Goal: Task Accomplishment & Management: Manage account settings

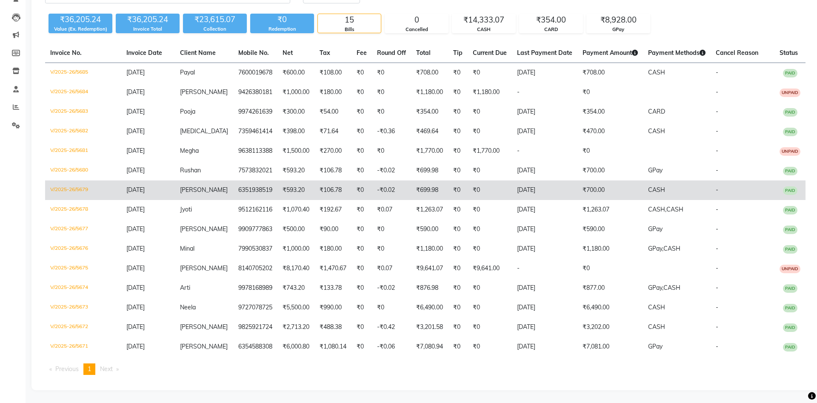
scroll to position [81, 0]
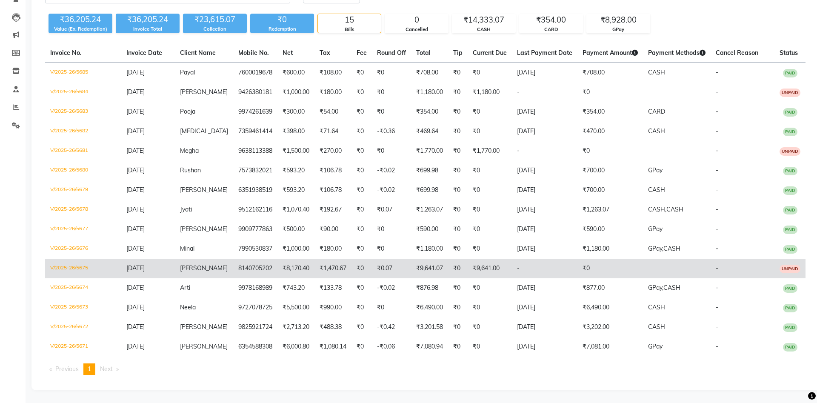
click at [503, 268] on td "₹9,641.00" at bounding box center [490, 269] width 44 height 20
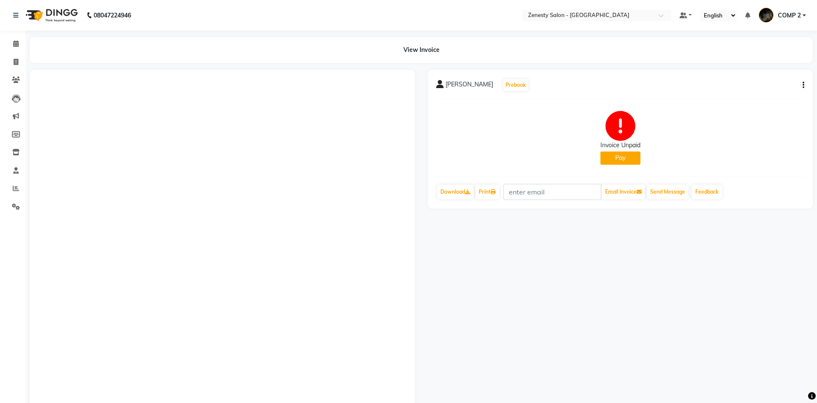
click at [801, 86] on button "button" at bounding box center [801, 85] width 5 height 9
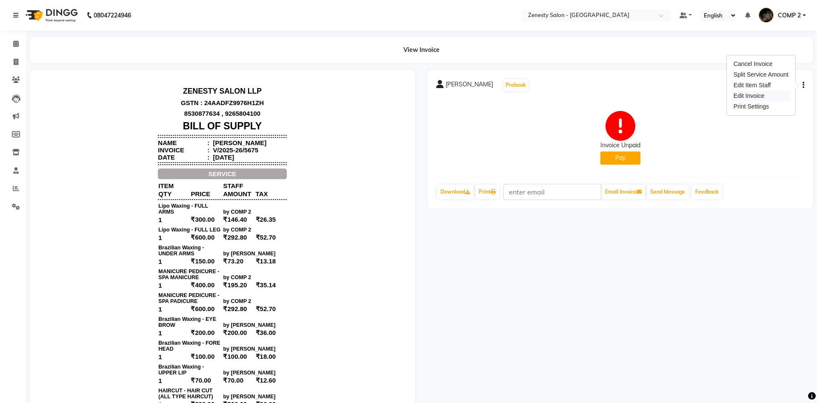
click at [772, 97] on div "Edit Invoice" at bounding box center [761, 96] width 58 height 11
select select "service"
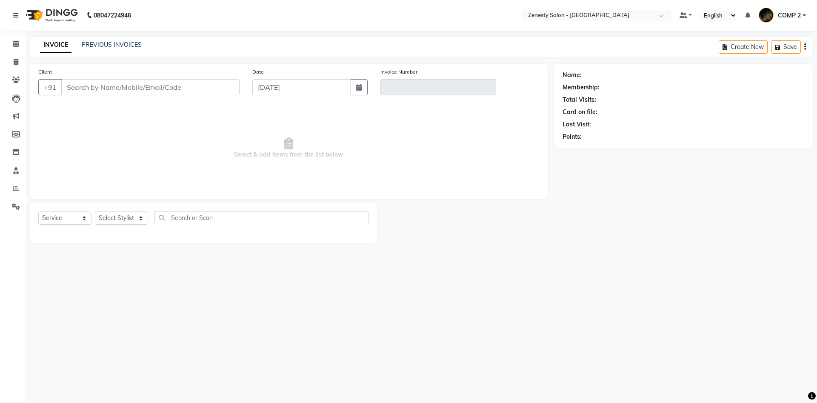
type input "8140705202"
type input "V/2025-26/5675"
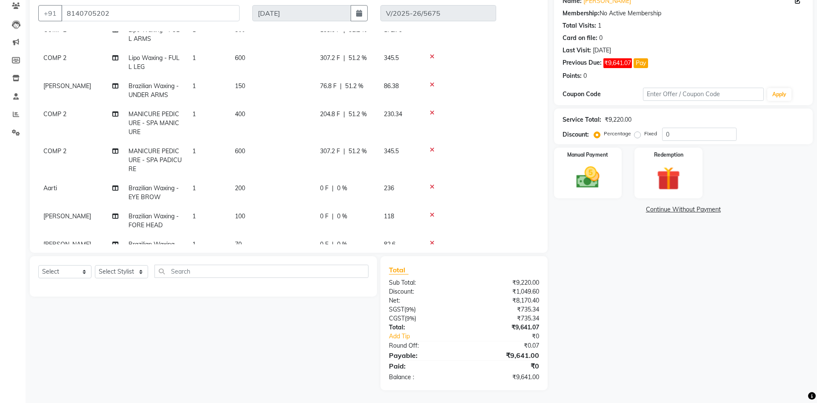
scroll to position [202, 0]
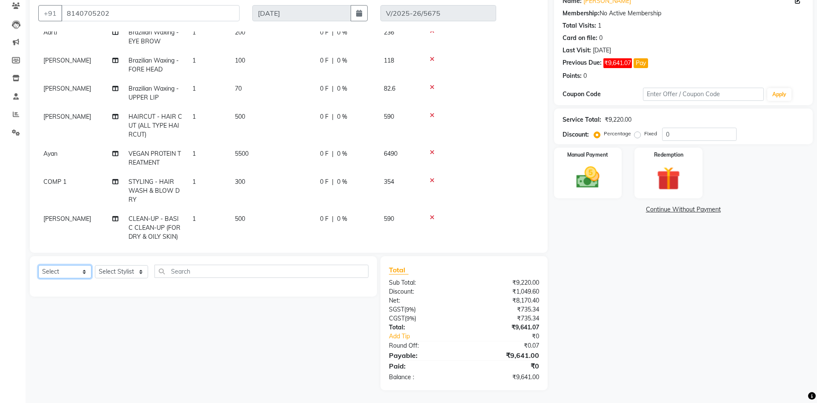
click at [38, 265] on select "Select Service Product Membership Package Voucher Prepaid Gift Card" at bounding box center [64, 271] width 53 height 13
select select "product"
click option "Product" at bounding box center [0, 0] width 0 height 0
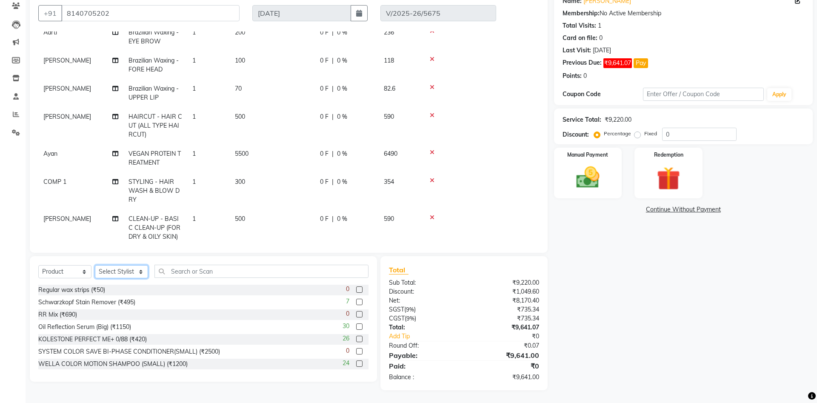
click at [95, 265] on select "Select Stylist Aanand Aarti Aashik Aesha Arsh Khalifa Ayan COMP 1 COMP 2 Darsha…" at bounding box center [121, 271] width 53 height 13
select select "40087"
click option "COMP 2" at bounding box center [0, 0] width 0 height 0
click at [191, 270] on input "text" at bounding box center [261, 271] width 214 height 13
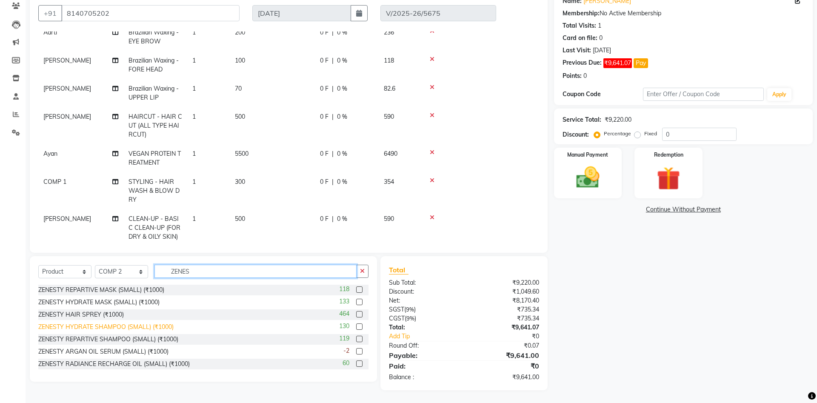
type input "ZENES"
click at [93, 326] on div "ZENESTY HYDRATE SHAMPOO (SMALL) (₹1000)" at bounding box center [105, 327] width 135 height 9
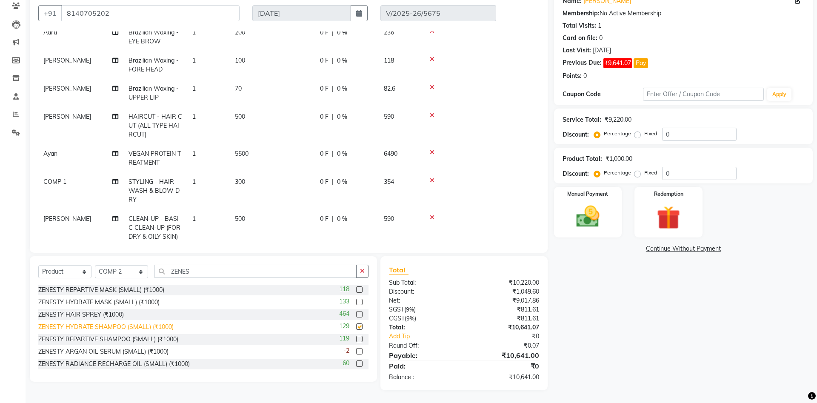
checkbox input "false"
click at [98, 303] on div "ZENESTY HYDRATE MASK (SMALL) (₹1000)" at bounding box center [98, 302] width 121 height 9
checkbox input "false"
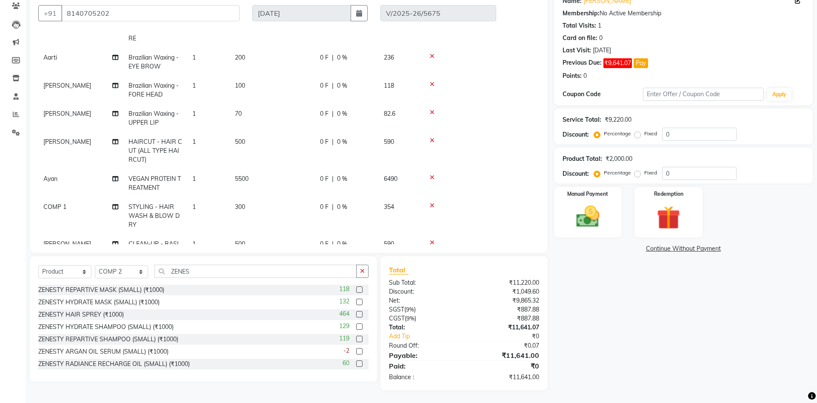
scroll to position [300, 0]
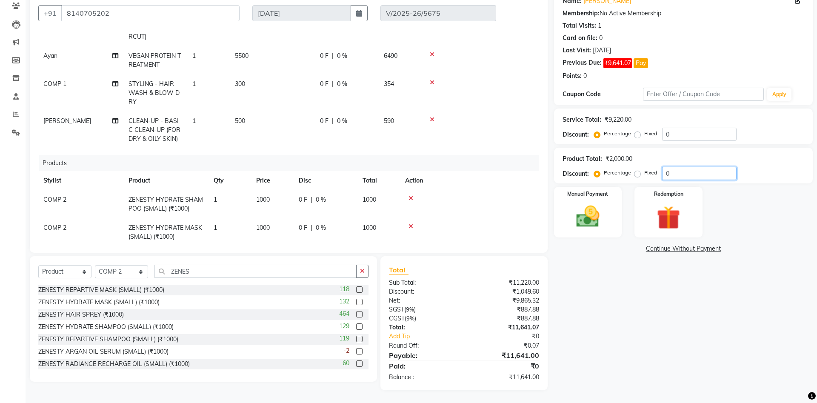
click at [663, 173] on input "0" at bounding box center [699, 173] width 74 height 13
type input "100"
click at [667, 327] on div "Name: Nehal Membership: No Active Membership Total Visits: 1 Card on file: 0 La…" at bounding box center [686, 190] width 265 height 400
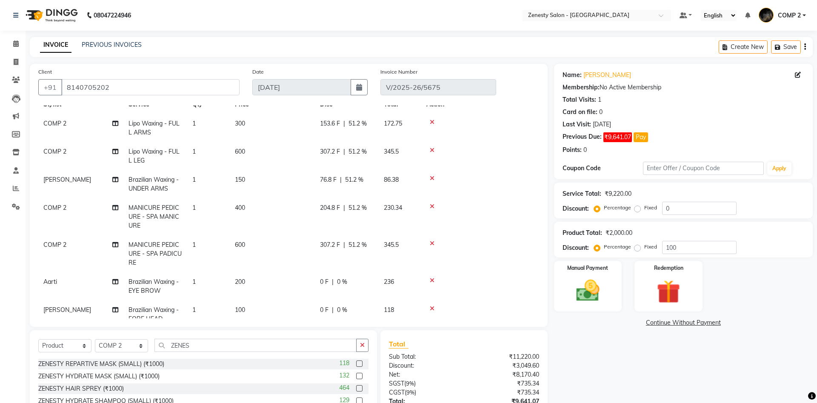
scroll to position [0, 0]
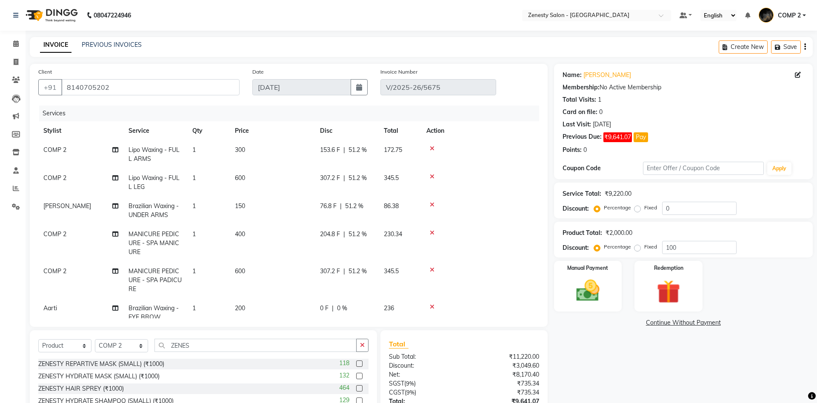
click at [434, 271] on icon at bounding box center [432, 270] width 5 height 6
click at [432, 234] on icon at bounding box center [432, 233] width 5 height 6
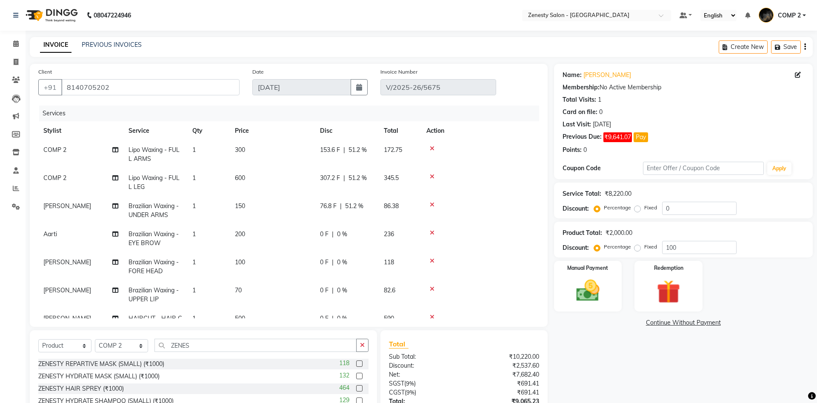
click at [432, 205] on icon at bounding box center [432, 205] width 5 height 6
click at [431, 176] on icon at bounding box center [432, 177] width 5 height 6
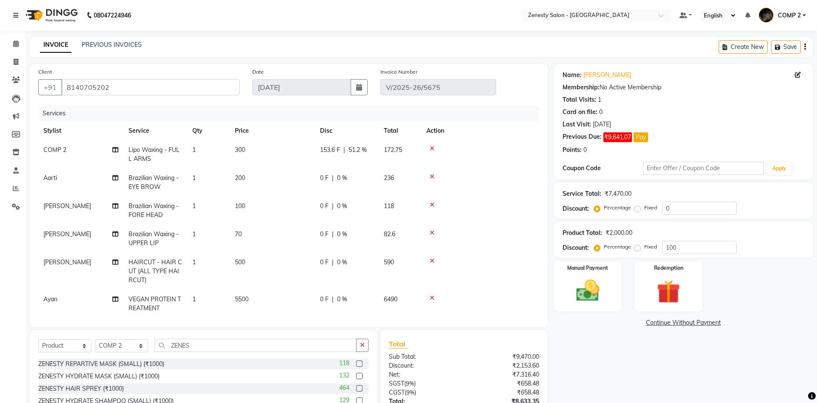
click at [434, 149] on div at bounding box center [480, 149] width 108 height 6
click at [432, 148] on icon at bounding box center [432, 149] width 5 height 6
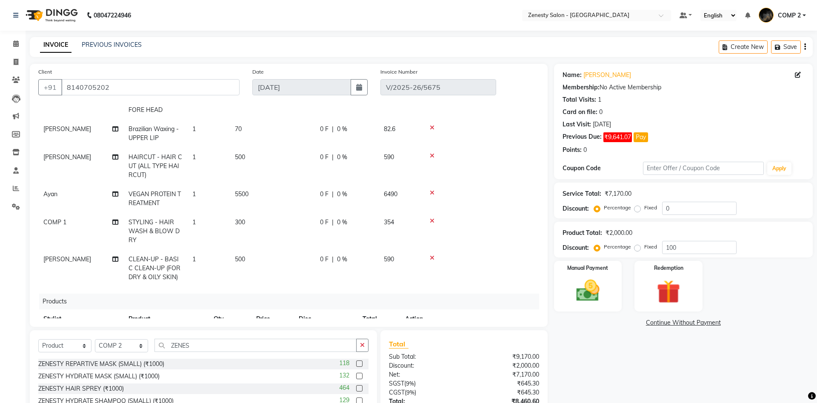
scroll to position [92, 0]
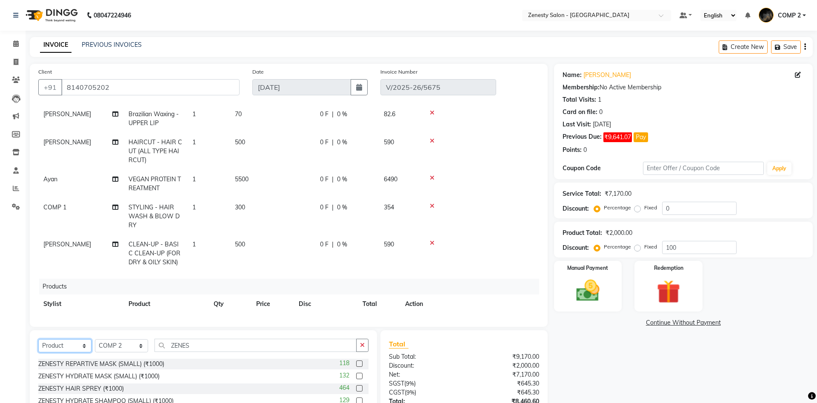
click at [38, 339] on select "Select Service Product Membership Package Voucher Prepaid Gift Card" at bounding box center [64, 345] width 53 height 13
select select "service"
click option "Service" at bounding box center [0, 0] width 0 height 0
click at [95, 339] on select "Select Stylist Aanand Aarti Aashik Aesha Arsh Khalifa Ayan COMP 1 COMP 2 Darsha…" at bounding box center [121, 345] width 53 height 13
drag, startPoint x: 114, startPoint y: 344, endPoint x: 149, endPoint y: 345, distance: 34.5
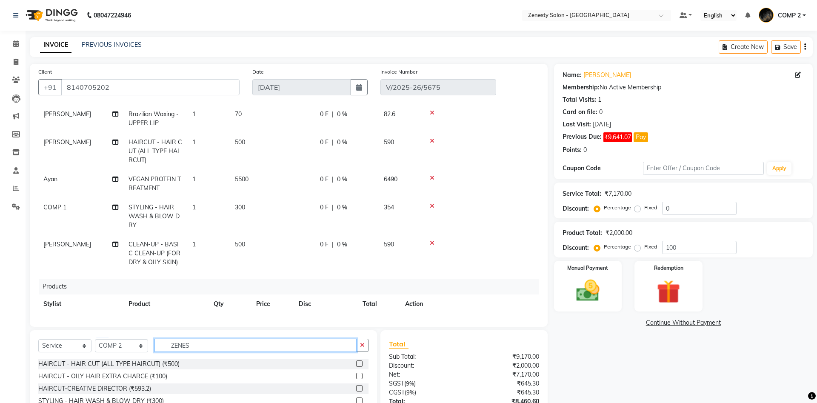
click at [154, 345] on input "ZENES" at bounding box center [255, 345] width 202 height 13
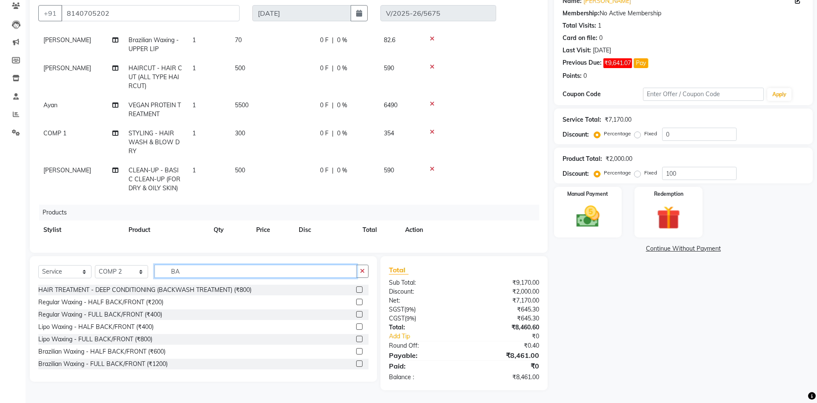
type input "B"
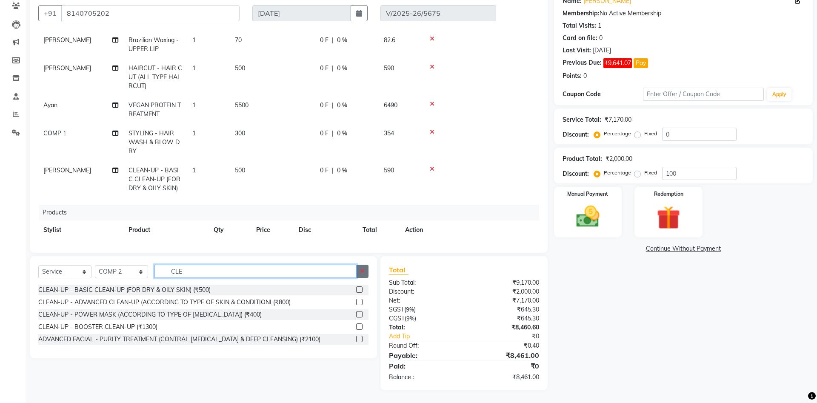
type input "CLE"
click at [358, 269] on button "button" at bounding box center [362, 271] width 12 height 13
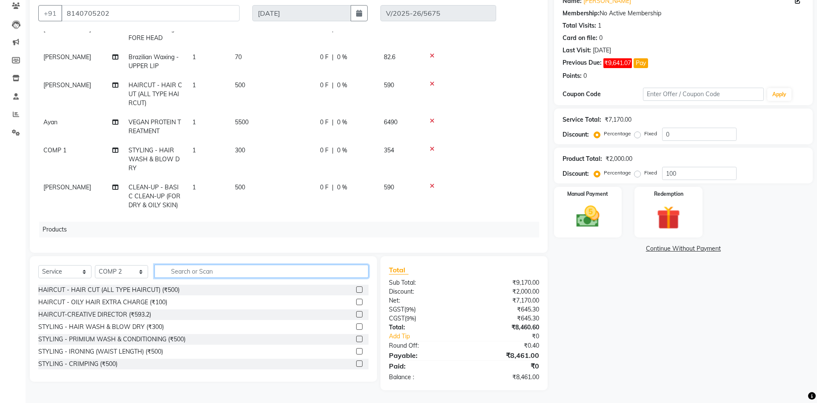
scroll to position [92, 0]
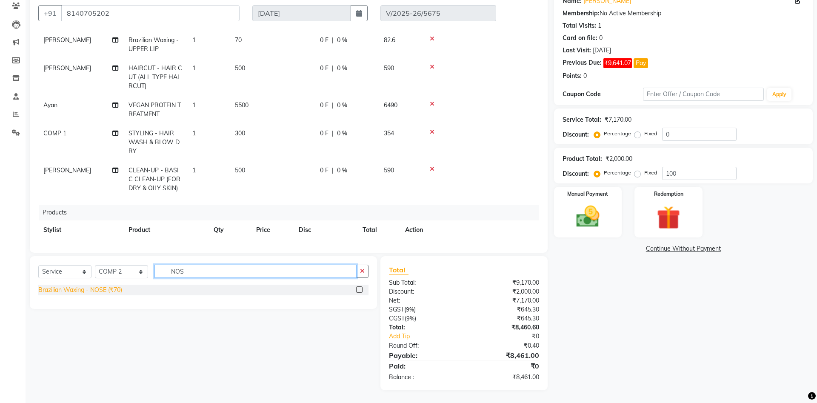
type input "NOS"
click at [107, 289] on div "Brazilian Waxing - NOSE (₹70)" at bounding box center [80, 290] width 84 height 9
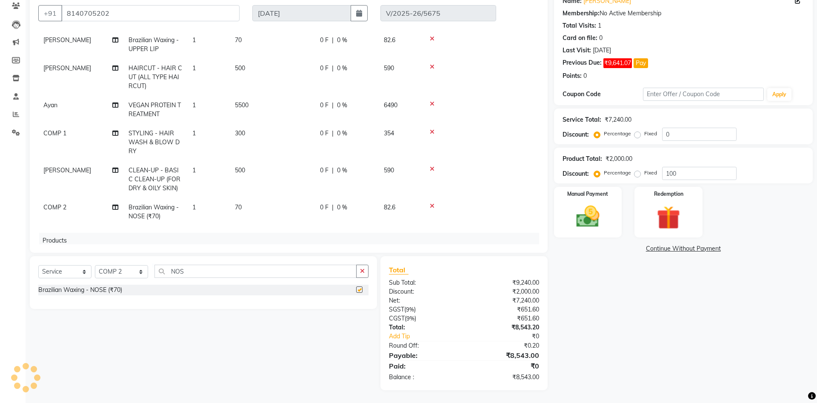
checkbox input "false"
drag, startPoint x: 206, startPoint y: 274, endPoint x: 123, endPoint y: 257, distance: 85.1
click at [154, 265] on input "NOS" at bounding box center [255, 271] width 202 height 13
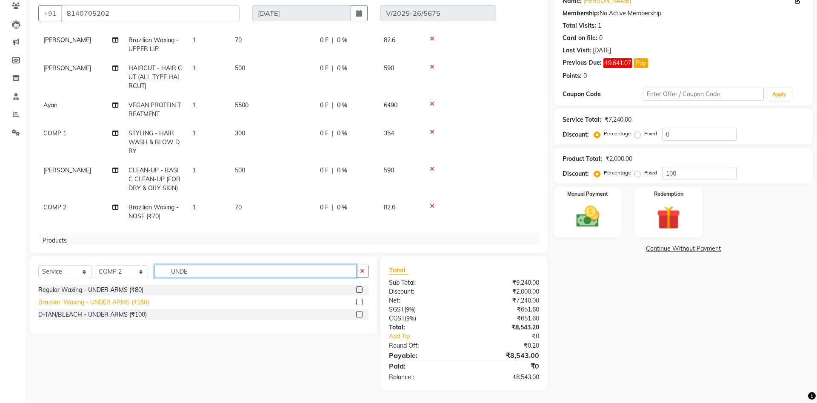
type input "UNDE"
click at [111, 305] on div "Brazilian Waxing - UNDER ARMS (₹150)" at bounding box center [93, 302] width 111 height 9
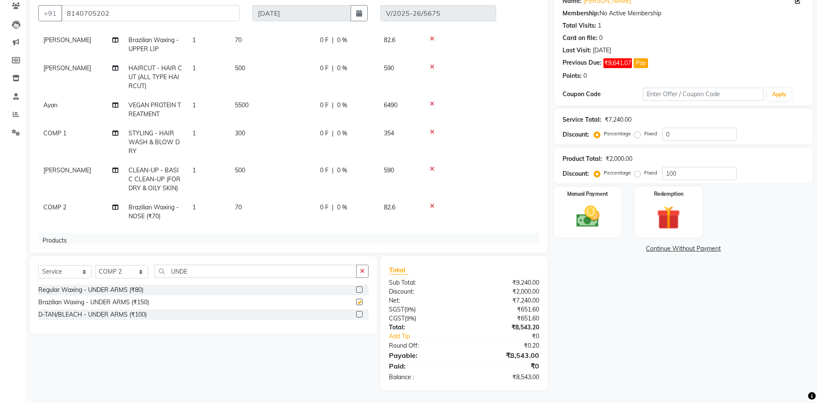
checkbox input "false"
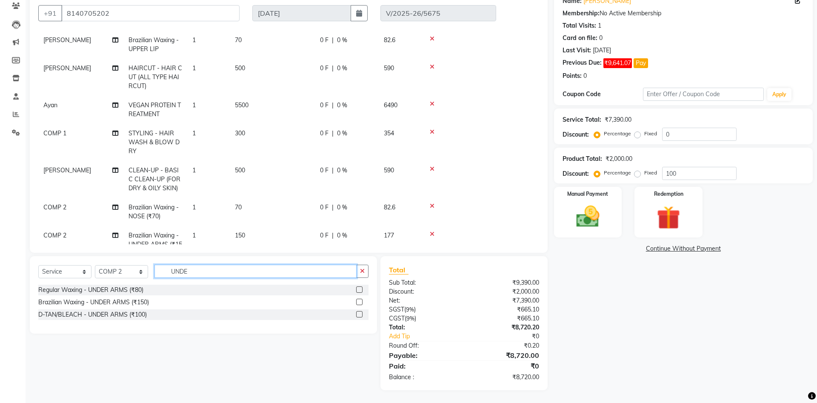
drag, startPoint x: 195, startPoint y: 272, endPoint x: 135, endPoint y: 271, distance: 59.6
click at [154, 271] on input "UNDE" at bounding box center [255, 271] width 202 height 13
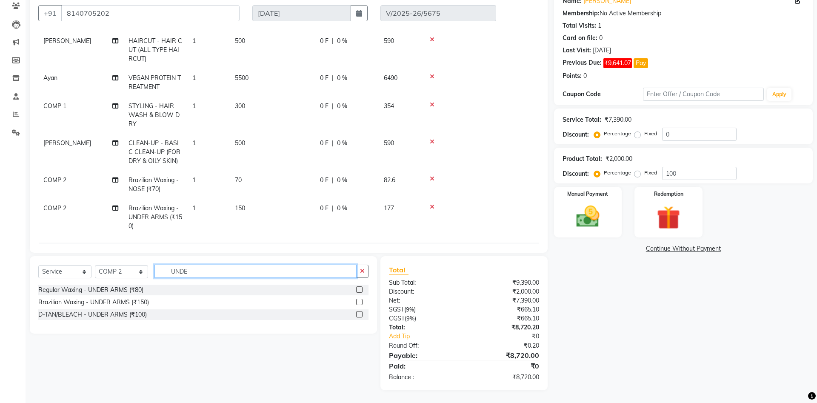
scroll to position [138, 0]
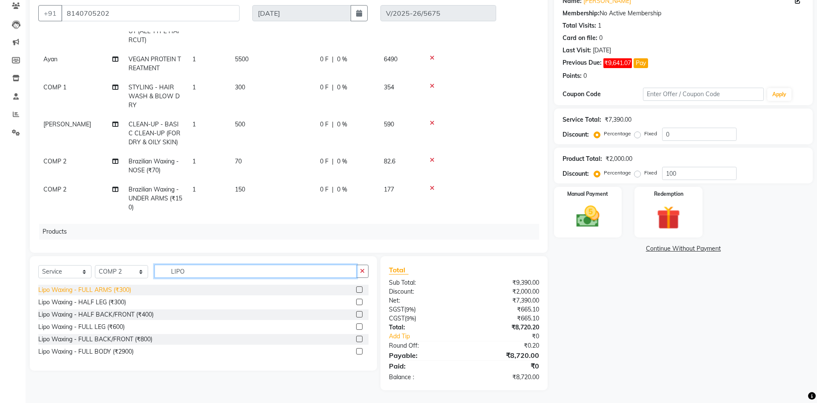
type input "LIPO"
click at [126, 287] on div "Lipo Waxing - FULL ARMS (₹300)" at bounding box center [84, 290] width 93 height 9
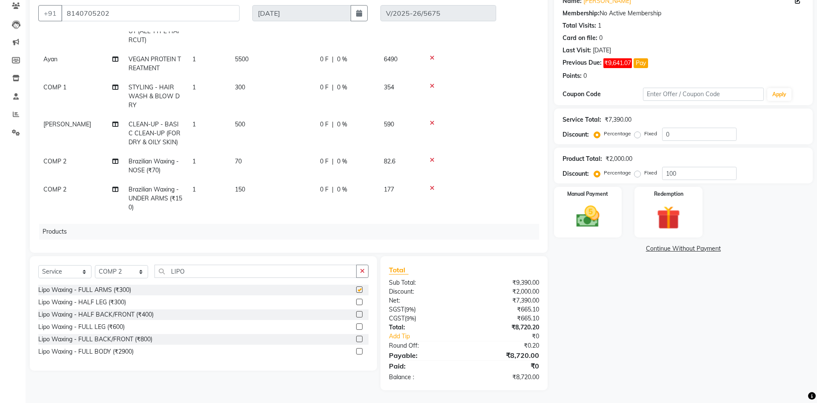
checkbox input "false"
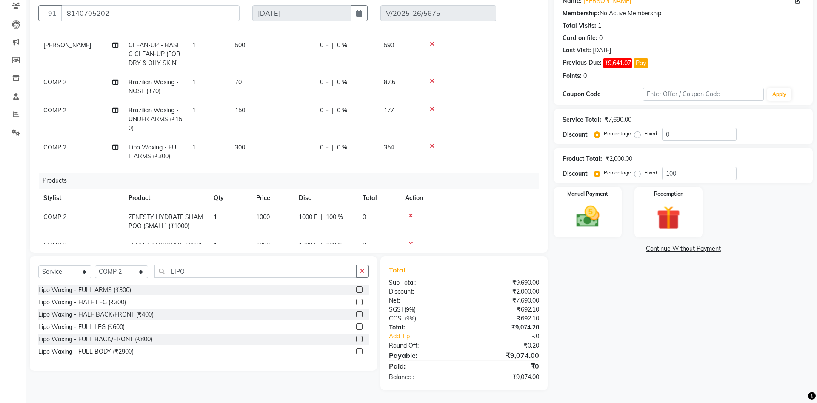
scroll to position [230, 0]
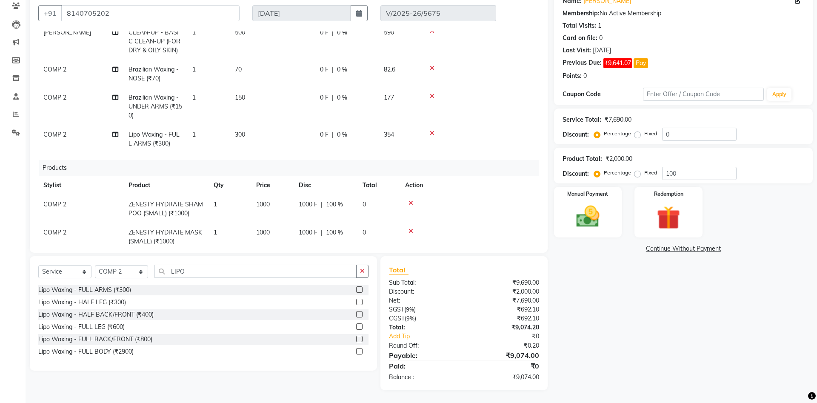
click at [588, 335] on div "Name: Nehal Membership: No Active Membership Total Visits: 1 Card on file: 0 La…" at bounding box center [686, 190] width 265 height 400
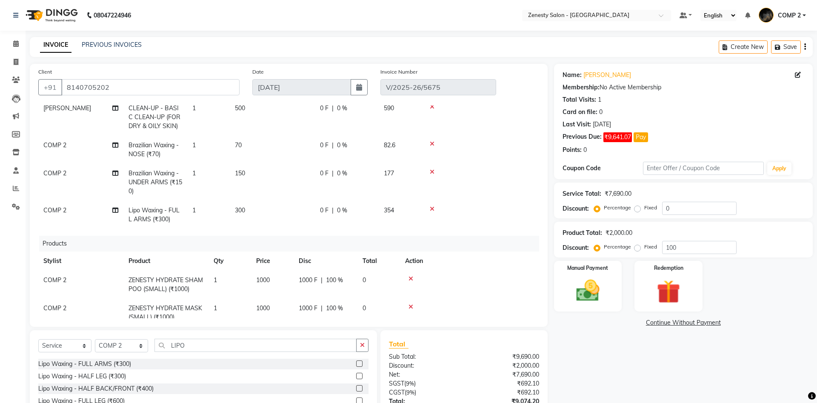
scroll to position [234, 0]
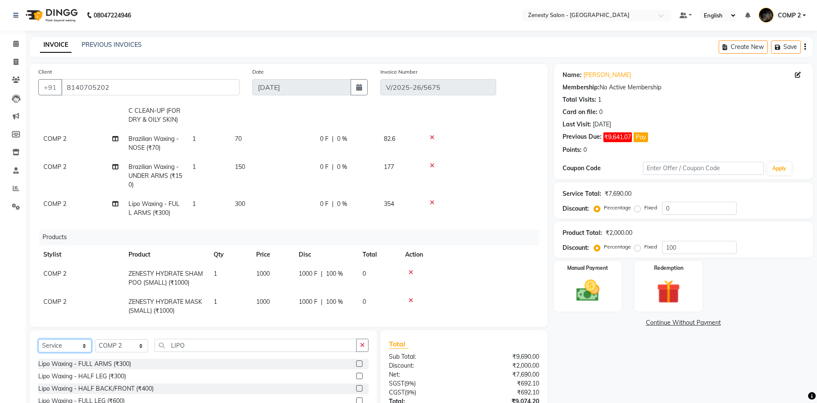
click at [38, 339] on select "Select Service Product Membership Package Voucher Prepaid Gift Card" at bounding box center [64, 345] width 53 height 13
select select "product"
click option "Product" at bounding box center [0, 0] width 0 height 0
drag, startPoint x: 198, startPoint y: 344, endPoint x: 110, endPoint y: 325, distance: 90.1
click at [154, 339] on input "LIPO" at bounding box center [255, 345] width 202 height 13
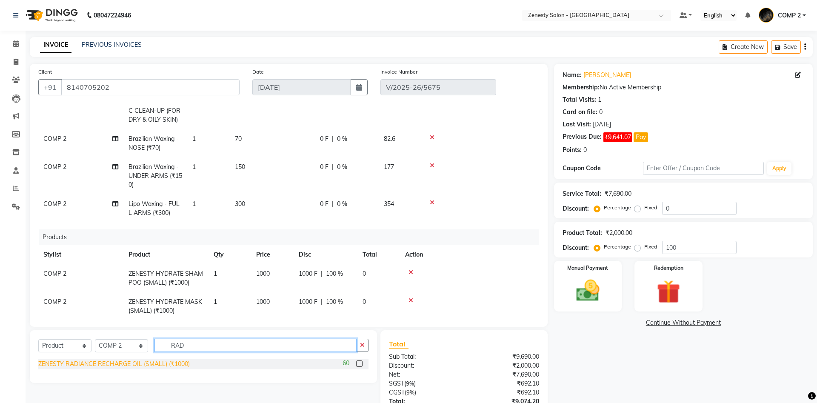
type input "RAD"
click at [108, 365] on div "ZENESTY RADIANCE RECHARGE OIL (SMALL) (₹1000)" at bounding box center [113, 364] width 151 height 9
checkbox input "false"
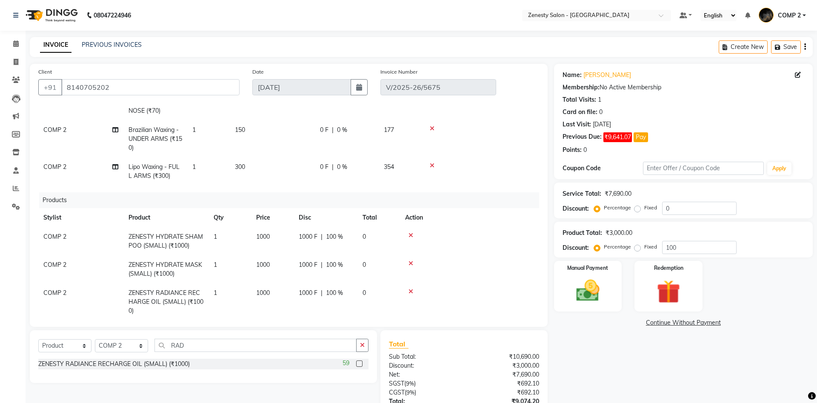
click at [351, 289] on div "1000 F | 100 %" at bounding box center [326, 293] width 54 height 9
select select "40087"
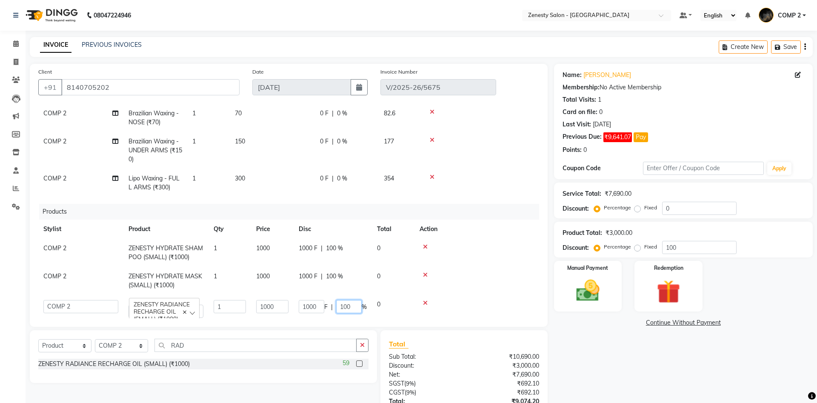
drag, startPoint x: 340, startPoint y: 297, endPoint x: 357, endPoint y: 297, distance: 17.9
click at [357, 300] on input "100" at bounding box center [349, 306] width 26 height 13
click at [357, 300] on input "101" at bounding box center [349, 306] width 26 height 13
drag, startPoint x: 351, startPoint y: 297, endPoint x: 332, endPoint y: 297, distance: 19.1
click at [332, 300] on div "1000 F | 102 %" at bounding box center [333, 306] width 68 height 13
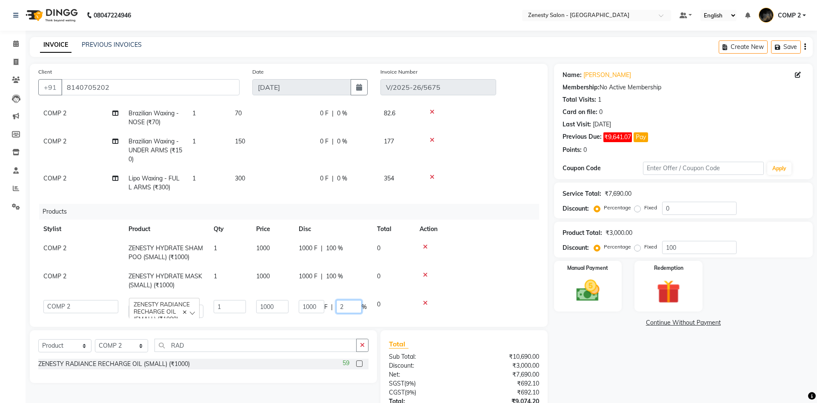
type input "20"
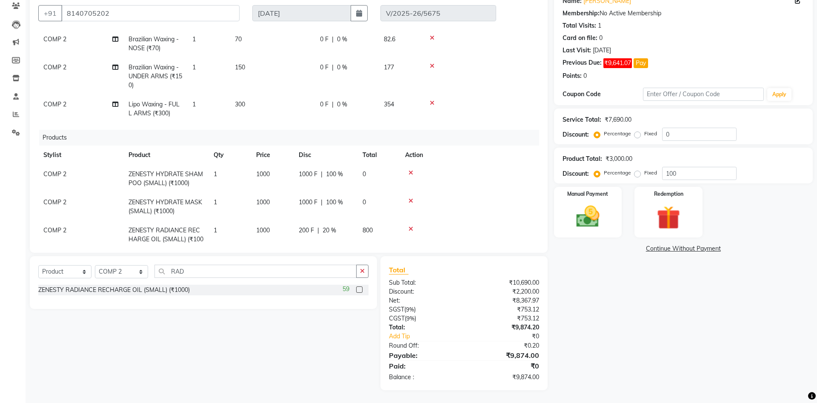
click at [609, 331] on div "Name: Nehal Membership: No Active Membership Total Visits: 1 Card on file: 0 La…" at bounding box center [686, 190] width 265 height 400
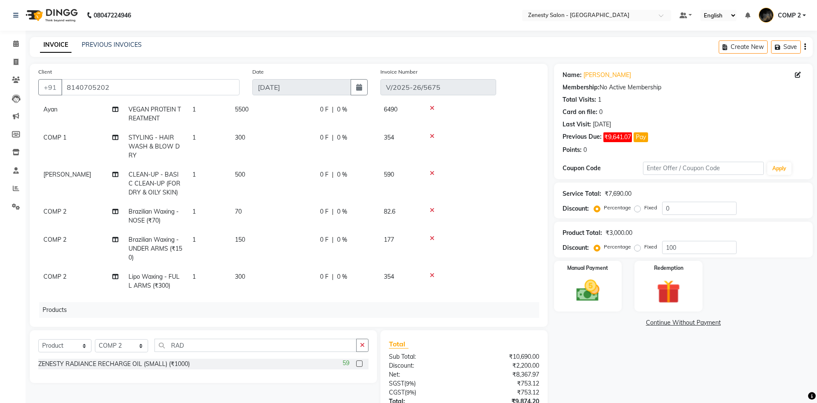
scroll to position [184, 0]
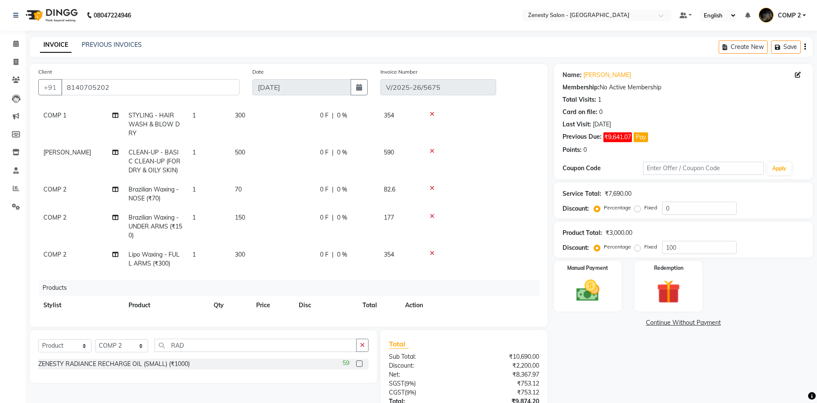
click at [73, 181] on td "COMP 2" at bounding box center [80, 194] width 85 height 28
select select "40087"
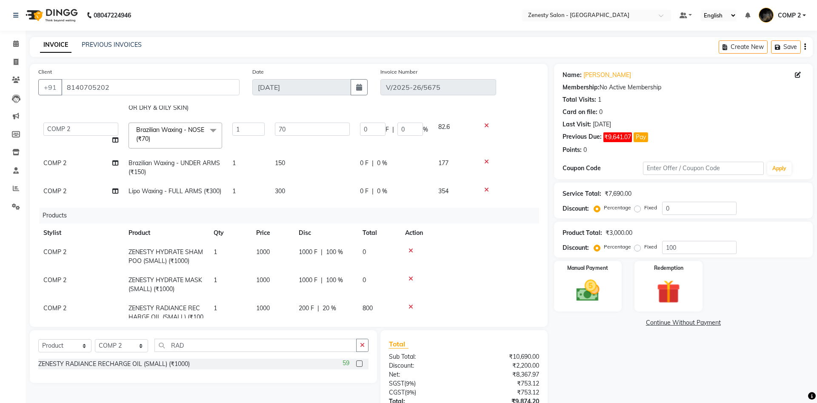
scroll to position [148, 0]
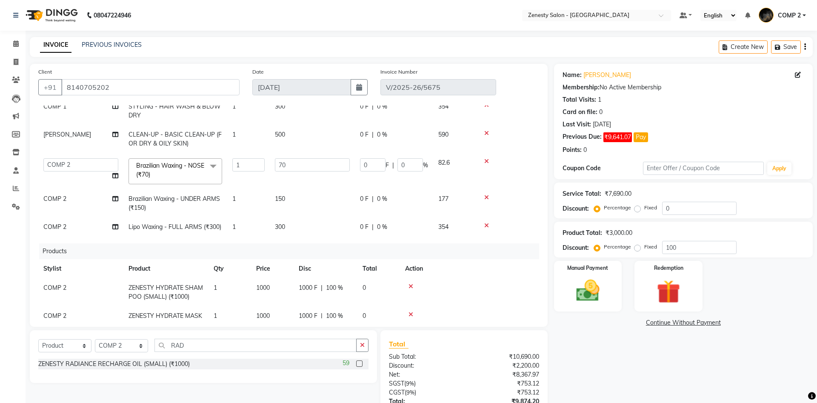
click at [73, 181] on td "Aanand Aarti Aashik Aesha Arsh Khalifa Ayan COMP 1 COMP 2 Darshan Dax Dhara Far…" at bounding box center [80, 171] width 85 height 36
click at [43, 158] on select "Aanand Aarti Aashik Aesha Arsh Khalifa Ayan COMP 1 COMP 2 Darshan Dax Dhara Far…" at bounding box center [80, 164] width 75 height 13
select select "39492"
click at [61, 196] on span "COMP 2" at bounding box center [54, 199] width 23 height 8
select select "40087"
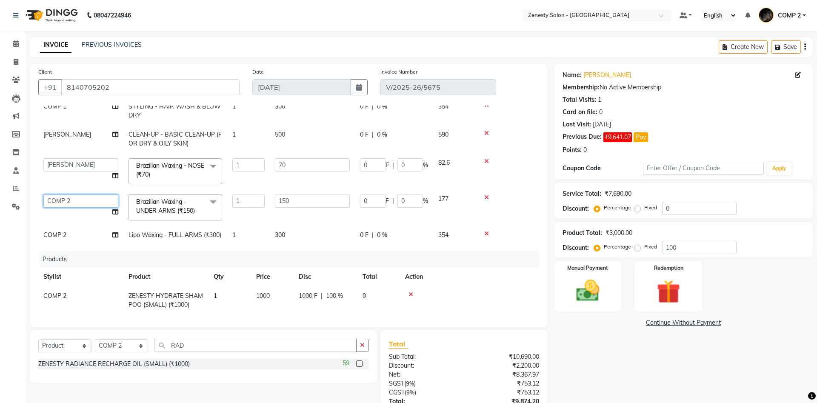
click at [43, 194] on select "Aanand Aarti Aashik Aesha Arsh Khalifa Ayan COMP 1 COMP 2 Darshan Dax Dhara Far…" at bounding box center [80, 200] width 75 height 13
click at [695, 324] on link "Continue Without Payment" at bounding box center [683, 322] width 255 height 9
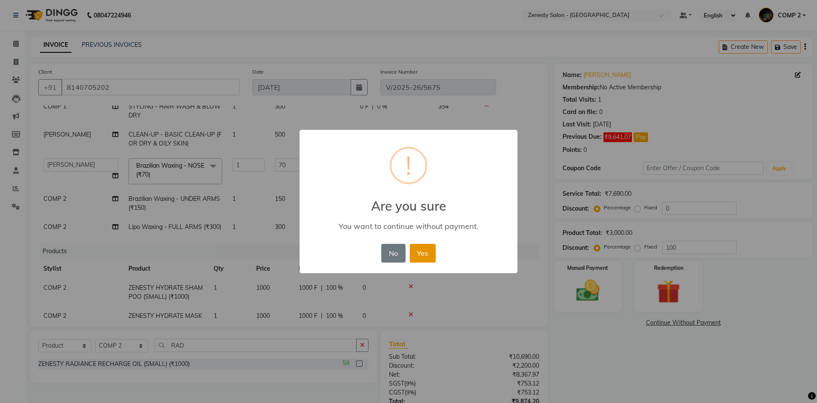
click at [426, 260] on button "Yes" at bounding box center [423, 253] width 26 height 19
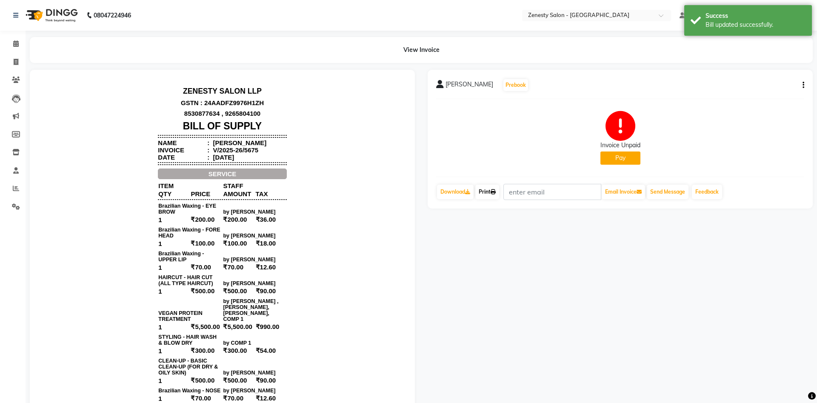
click at [492, 191] on link "Print" at bounding box center [487, 192] width 24 height 14
click at [802, 83] on button "button" at bounding box center [801, 85] width 5 height 9
click at [747, 84] on div "Edit Item Staff" at bounding box center [761, 85] width 58 height 11
select select "62644"
select select "39492"
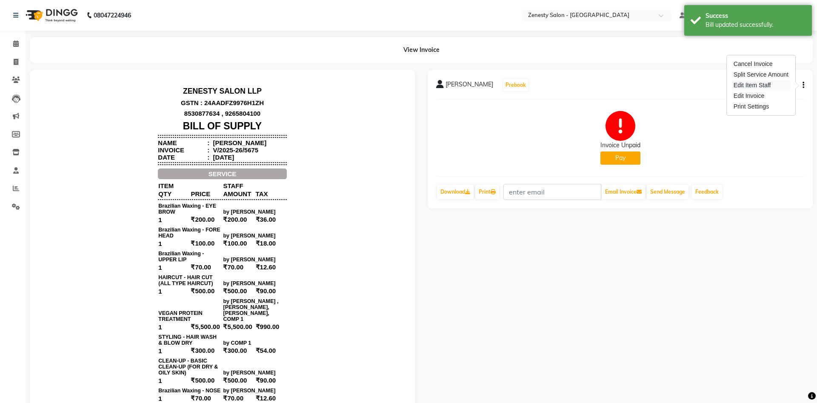
select select "39492"
select select "77242"
select select "47631"
select select "81093"
select select "39492"
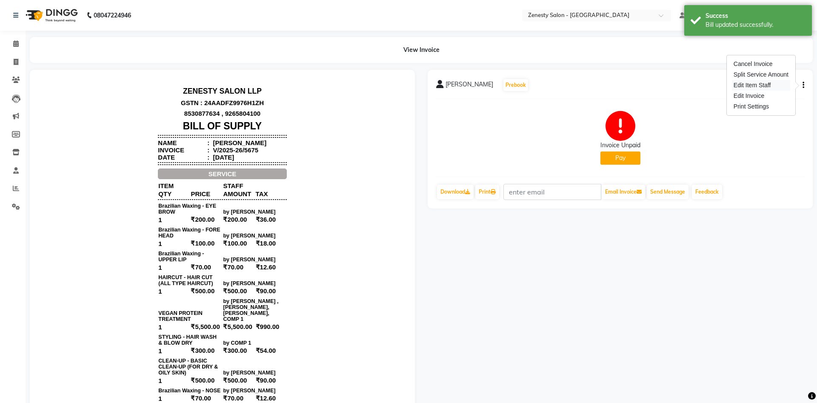
select select "39492"
select select "40087"
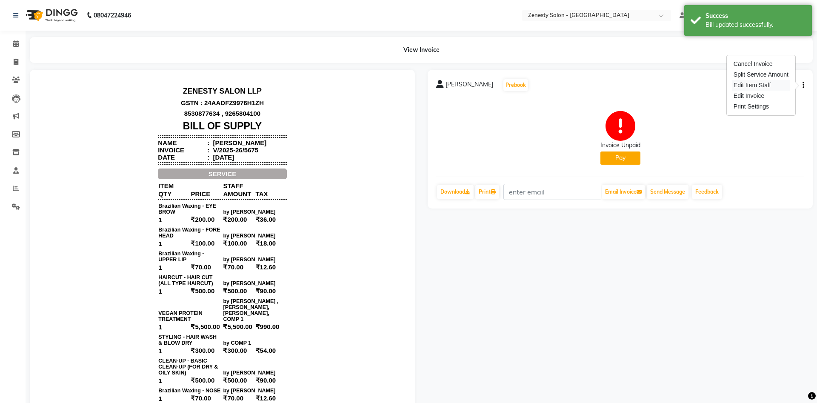
select select "40087"
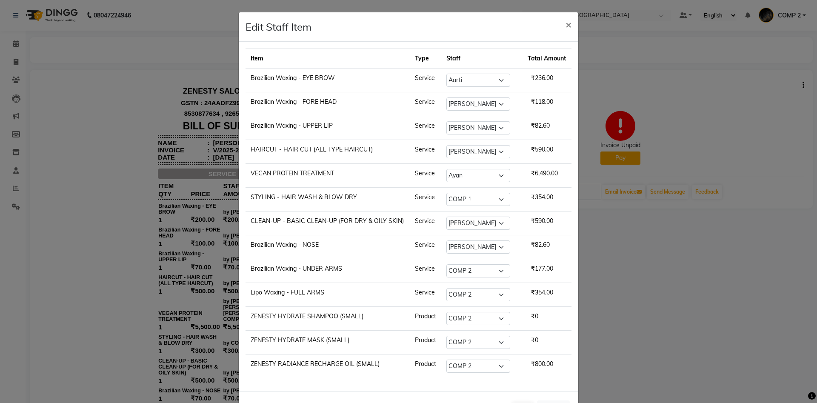
scroll to position [34, 0]
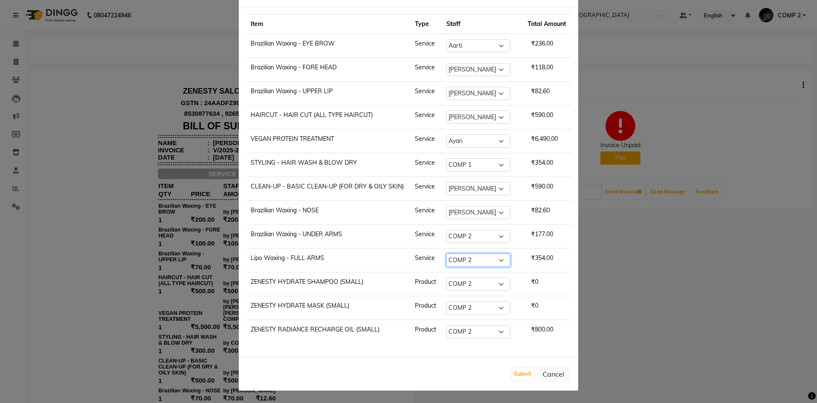
click at [446, 254] on select "Select Aanand Aarti Aashik Aesha Arsh Khalifa Ayan COMP 1 COMP 2 Darshan Dax Dh…" at bounding box center [478, 260] width 64 height 13
select select "39492"
click option "Nidhi" at bounding box center [0, 0] width 0 height 0
click at [446, 230] on select "Select Aanand Aarti Aashik Aesha Arsh Khalifa Ayan COMP 1 COMP 2 Darshan Dax Dh…" at bounding box center [478, 236] width 64 height 13
select select "39492"
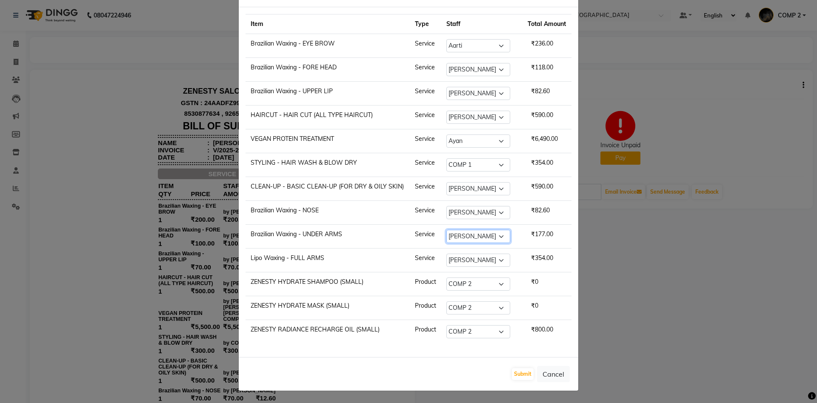
click option "Nidhi" at bounding box center [0, 0] width 0 height 0
click at [520, 376] on button "Submit" at bounding box center [523, 374] width 22 height 12
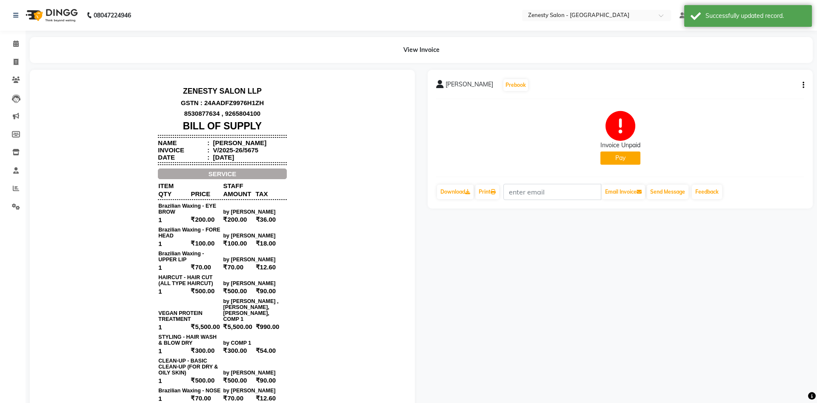
click at [803, 81] on button "button" at bounding box center [801, 85] width 5 height 9
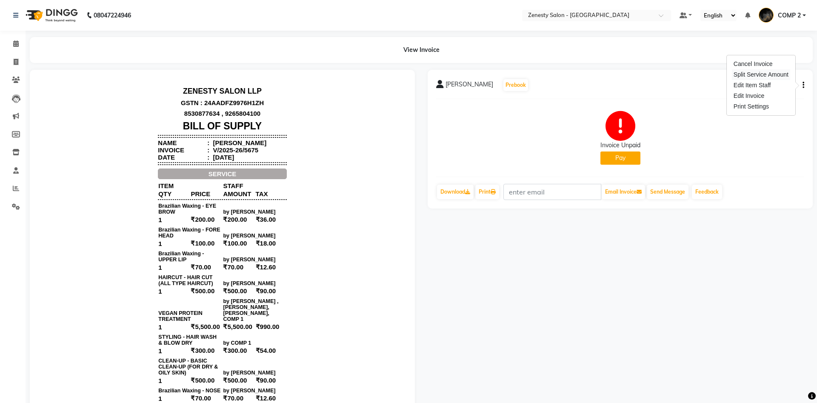
click at [771, 74] on div "Split Service Amount" at bounding box center [761, 74] width 58 height 11
select select "62644"
select select "39492"
select select "77242"
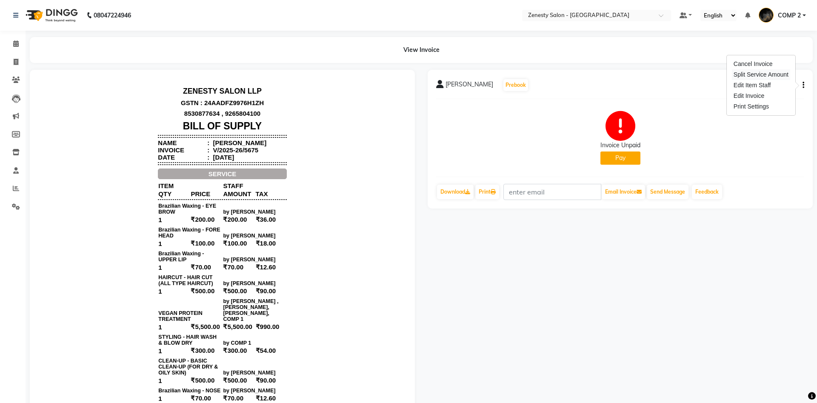
select select "47631"
select select "75609"
select select "39507"
select select "81093"
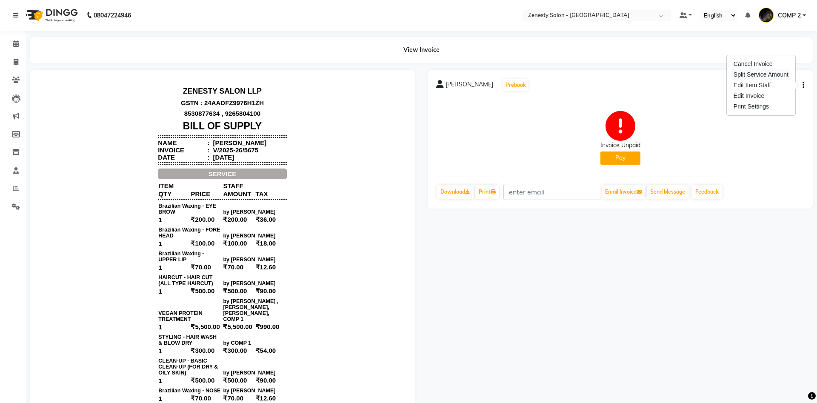
select select "39492"
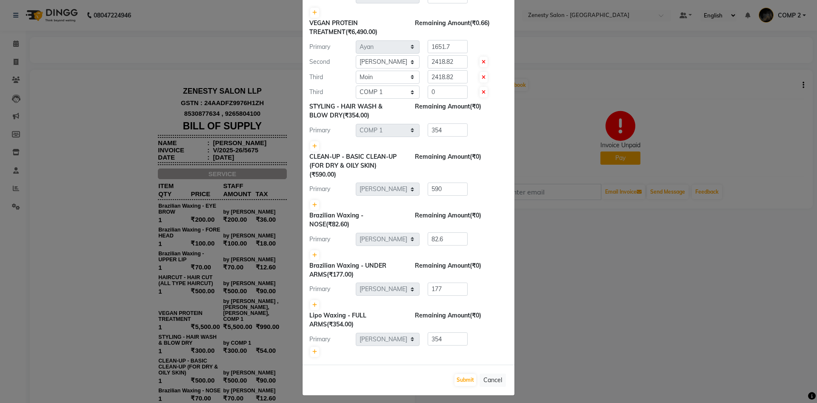
scroll to position [231, 0]
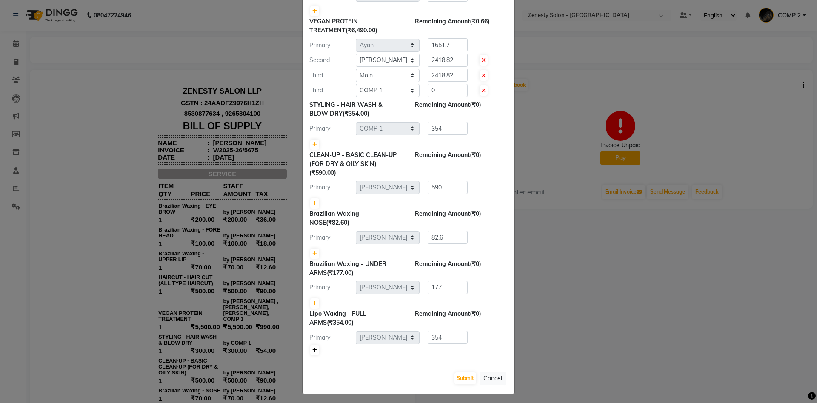
click at [314, 349] on icon at bounding box center [314, 350] width 5 height 5
type input "177"
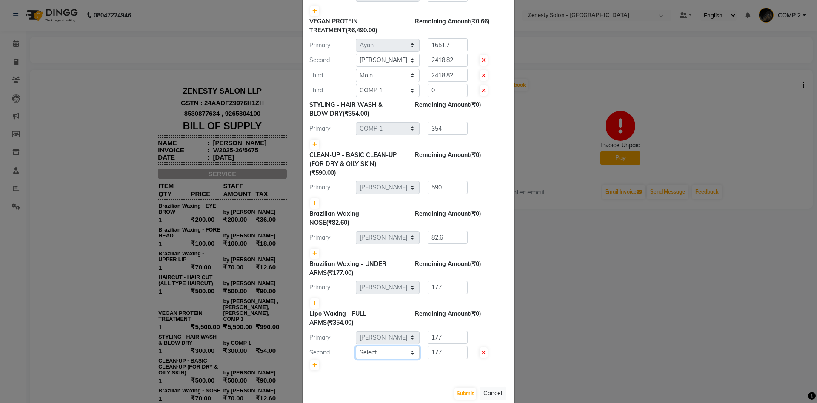
click at [356, 346] on select "Select Aanand Aarti Aashik Aesha Arsh Khalifa Ayan COMP 1 COMP 2 Darshan Dax Dh…" at bounding box center [388, 352] width 64 height 13
select select "62644"
click option "Aarti" at bounding box center [0, 0] width 0 height 0
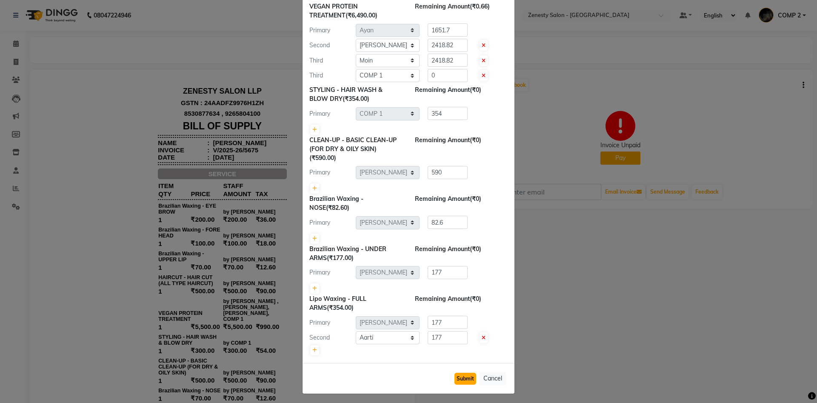
click at [458, 373] on button "Submit" at bounding box center [465, 379] width 22 height 12
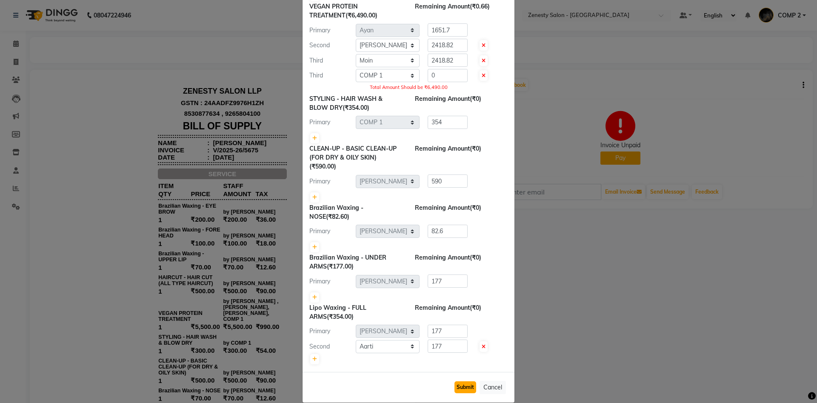
click at [460, 383] on button "Submit" at bounding box center [465, 387] width 22 height 12
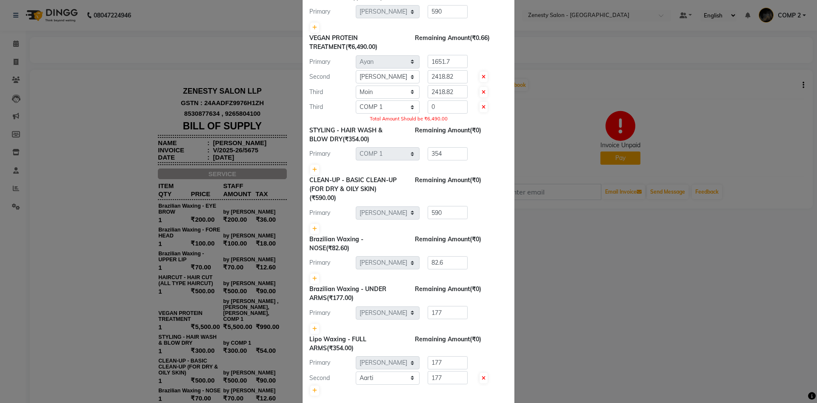
scroll to position [200, 0]
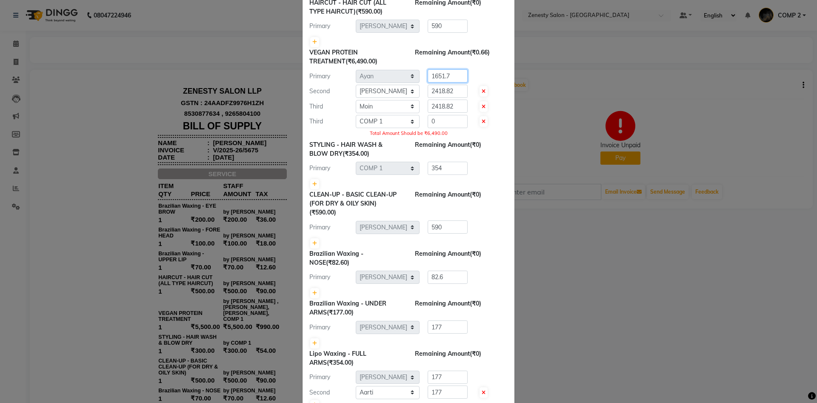
drag, startPoint x: 454, startPoint y: 72, endPoint x: 408, endPoint y: 74, distance: 46.0
click at [428, 74] on input "1651.7" at bounding box center [448, 75] width 40 height 13
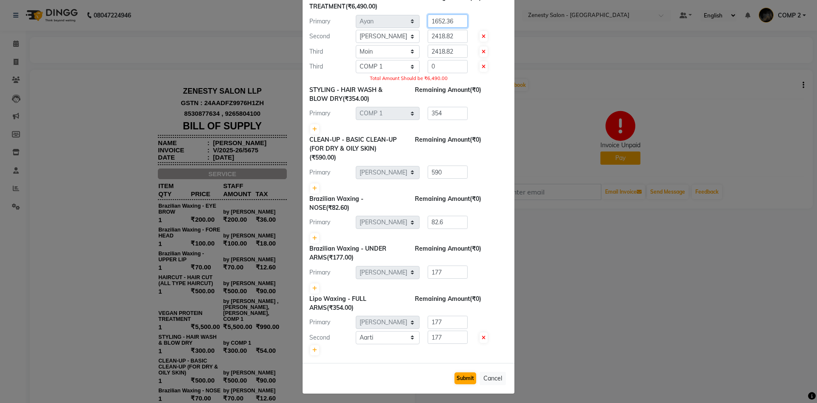
type input "1652.36"
click at [466, 376] on button "Submit" at bounding box center [465, 378] width 22 height 12
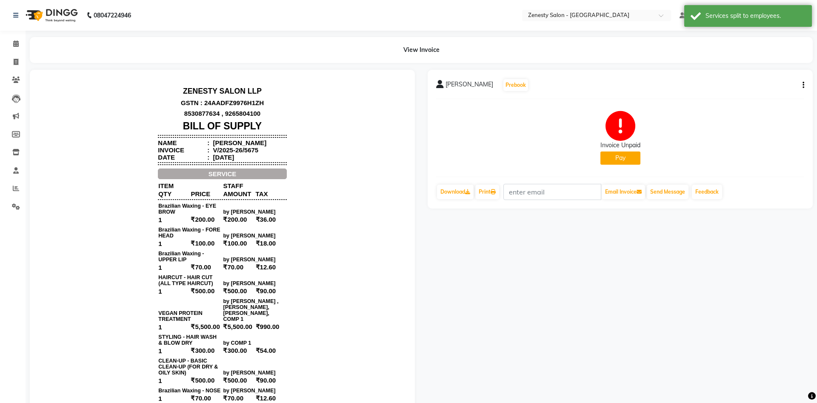
click at [629, 154] on button "Pay" at bounding box center [620, 157] width 40 height 13
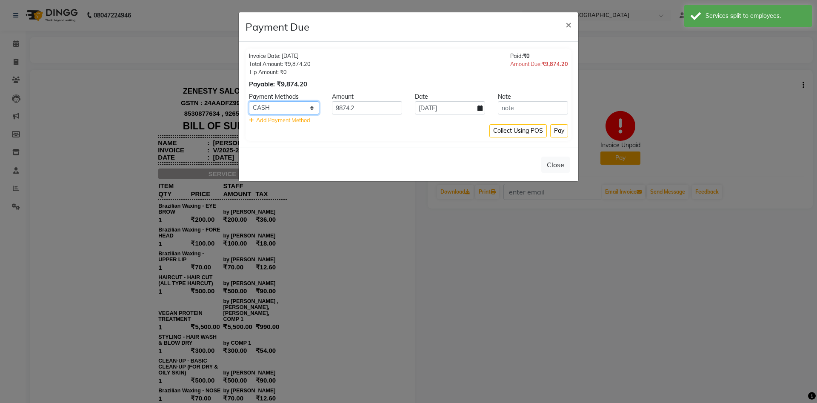
click at [249, 101] on select "GPay CARD CASH CUSTOM" at bounding box center [284, 107] width 70 height 13
select select "5"
click option "GPay" at bounding box center [0, 0] width 0 height 0
click at [560, 134] on button "Pay" at bounding box center [559, 130] width 18 height 13
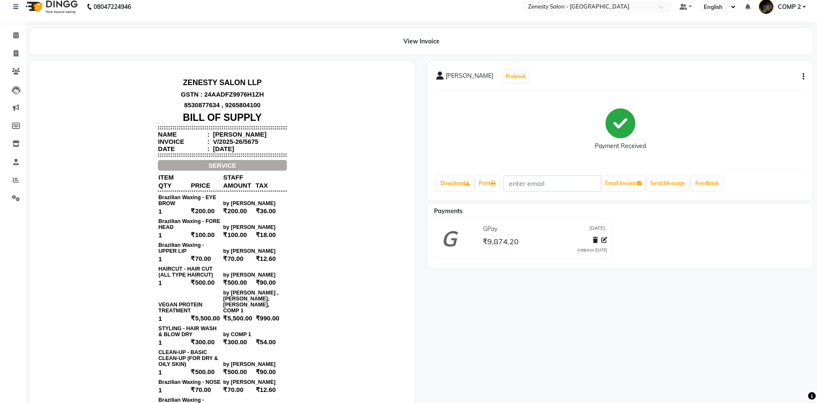
scroll to position [0, 0]
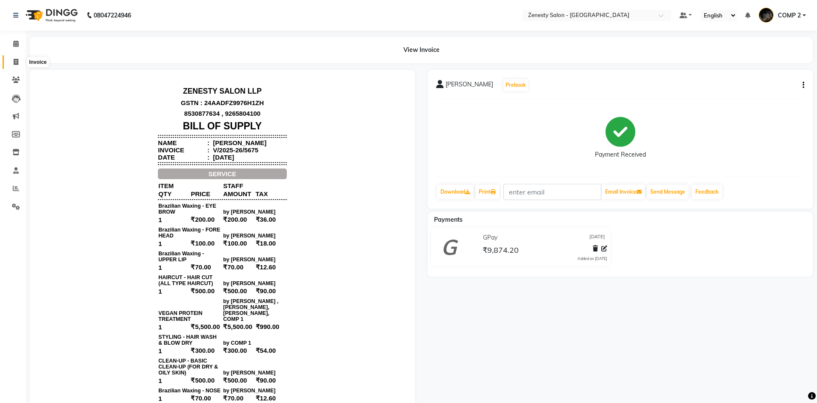
click at [14, 62] on icon at bounding box center [16, 62] width 5 height 6
select select "5713"
select select "service"
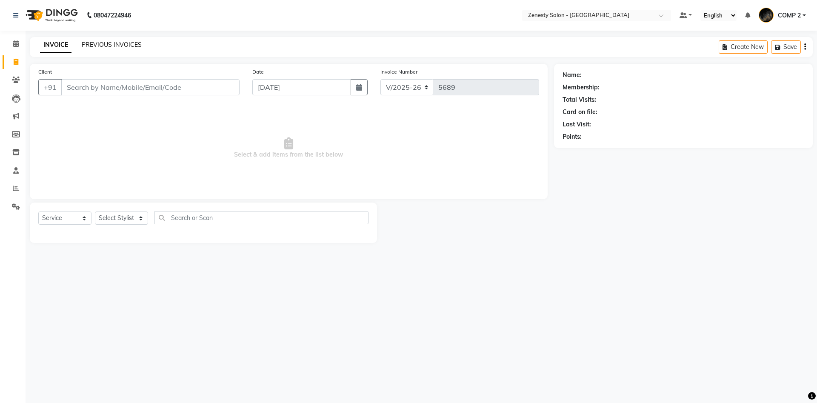
click at [115, 42] on link "PREVIOUS INVOICES" at bounding box center [112, 45] width 60 height 8
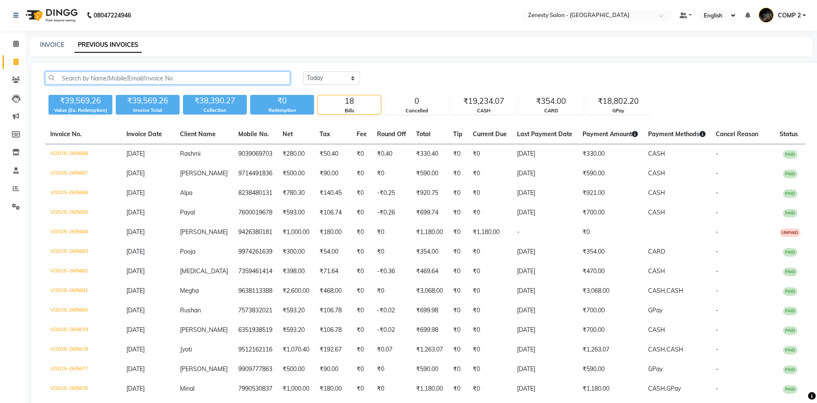
click at [124, 78] on input "text" at bounding box center [167, 77] width 245 height 13
click at [41, 44] on link "INVOICE" at bounding box center [52, 45] width 24 height 8
select select "service"
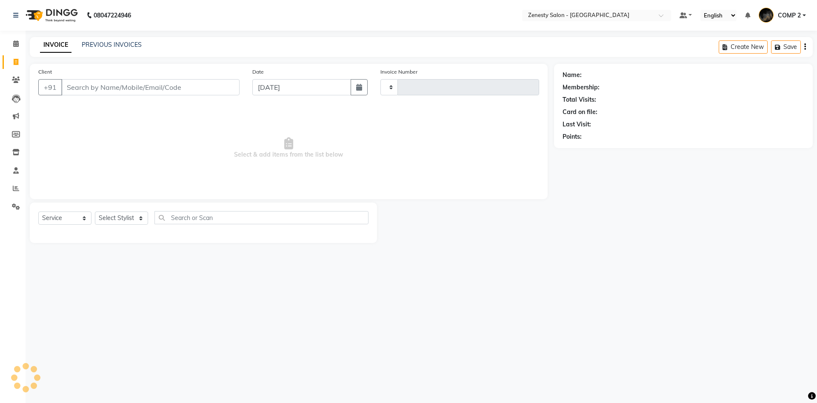
type input "5689"
select select "5713"
click at [105, 87] on input "Client" at bounding box center [150, 87] width 178 height 16
click at [38, 211] on select "Select Service Product Membership Package Voucher Prepaid Gift Card" at bounding box center [64, 217] width 53 height 13
click option "Service" at bounding box center [0, 0] width 0 height 0
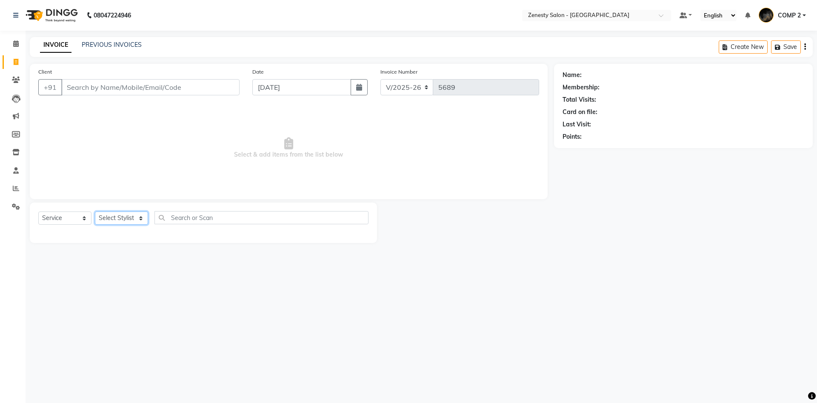
click at [95, 211] on select "Select Stylist Aanand Aarti Aashik Aesha Arsh Khalifa Ayan COMP 1 COMP 2 Darsha…" at bounding box center [121, 217] width 53 height 13
select select "40087"
click option "COMP 2" at bounding box center [0, 0] width 0 height 0
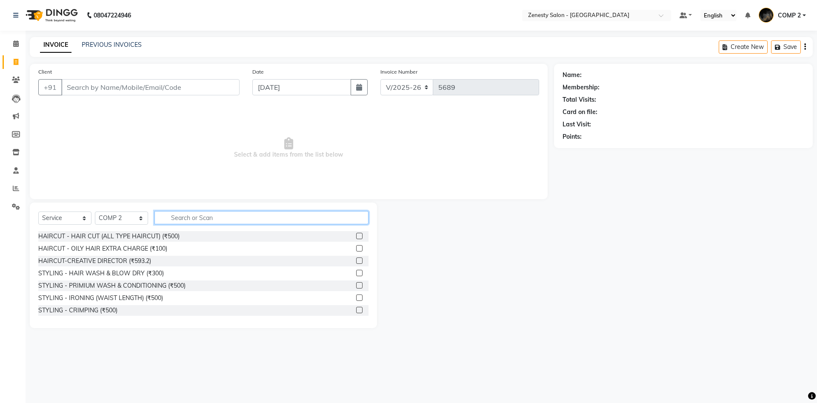
click at [206, 220] on input "text" at bounding box center [261, 217] width 214 height 13
type input "THRE"
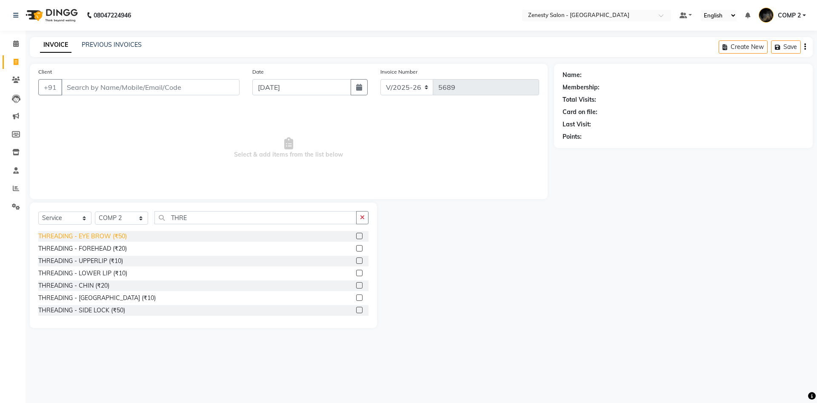
click at [94, 237] on div "THREADING - EYE BROW (₹50)" at bounding box center [82, 236] width 89 height 9
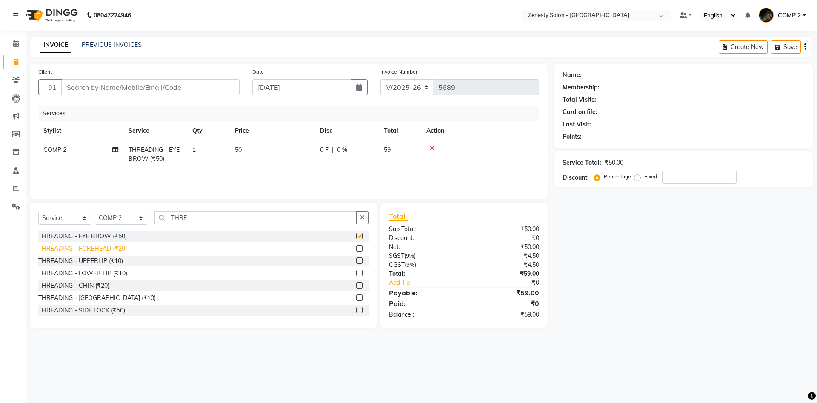
checkbox input "false"
click at [97, 249] on div "THREADING - FOREHEAD (₹20)" at bounding box center [82, 248] width 89 height 9
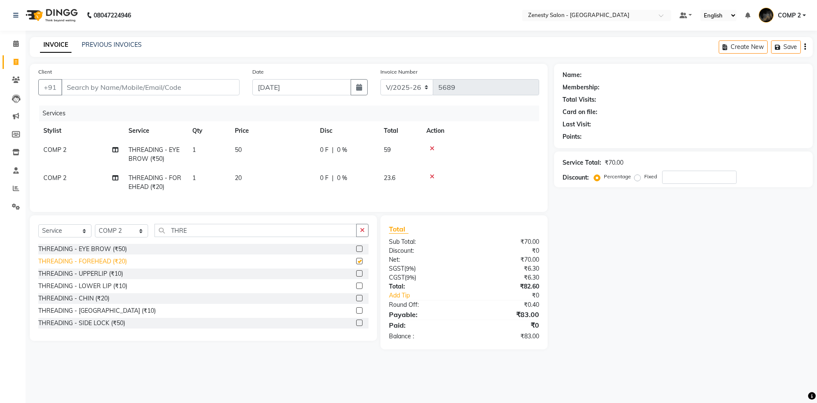
checkbox input "false"
click at [96, 274] on div "THREADING - UPPERLIP (₹10)" at bounding box center [80, 273] width 85 height 9
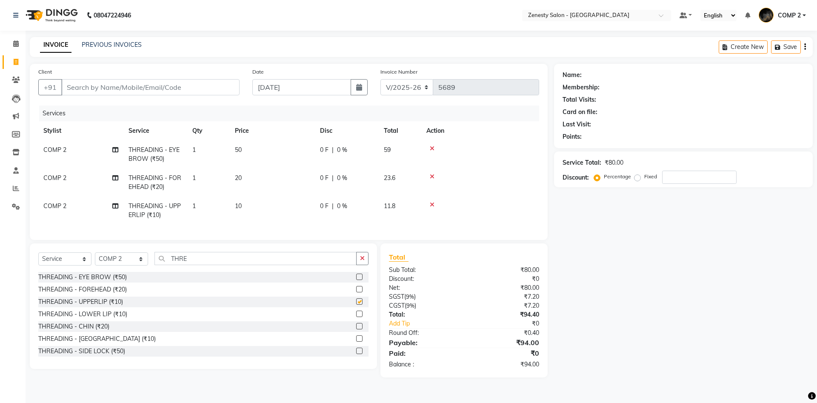
checkbox input "false"
click at [97, 314] on div "THREADING - LOWER LIP (₹10)" at bounding box center [82, 314] width 89 height 9
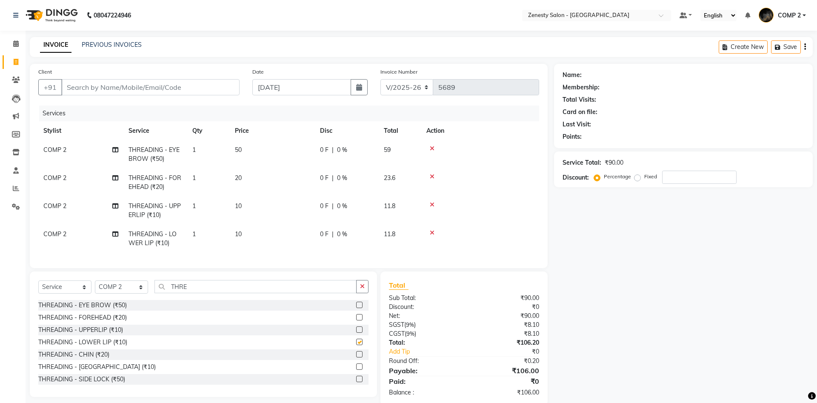
checkbox input "false"
drag, startPoint x: 199, startPoint y: 288, endPoint x: 76, endPoint y: 274, distance: 123.3
click at [154, 280] on input "THRE" at bounding box center [255, 286] width 202 height 13
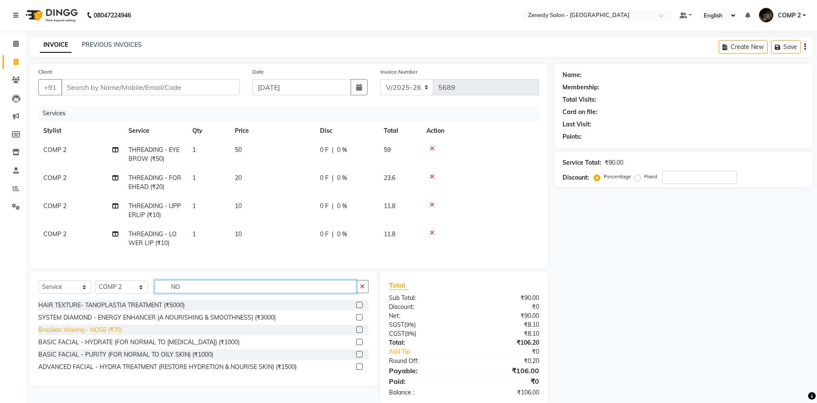
type input "NO"
click at [109, 329] on div "Brazilian Waxing - NOSE (₹70)" at bounding box center [80, 330] width 84 height 9
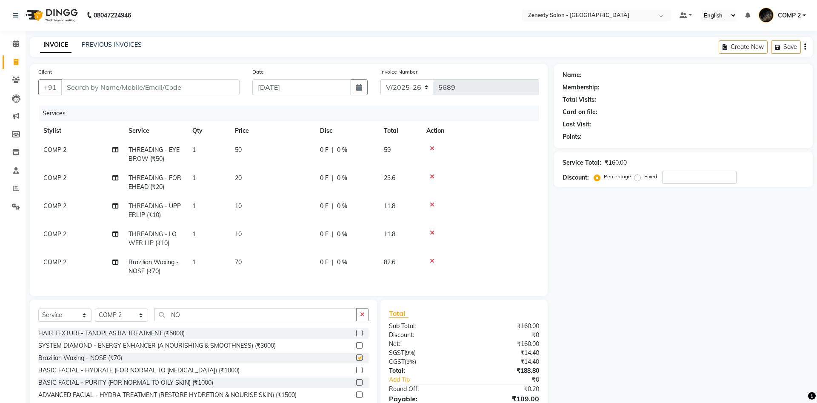
checkbox input "false"
click at [206, 89] on input "Client" at bounding box center [150, 87] width 178 height 16
type input "8"
type input "0"
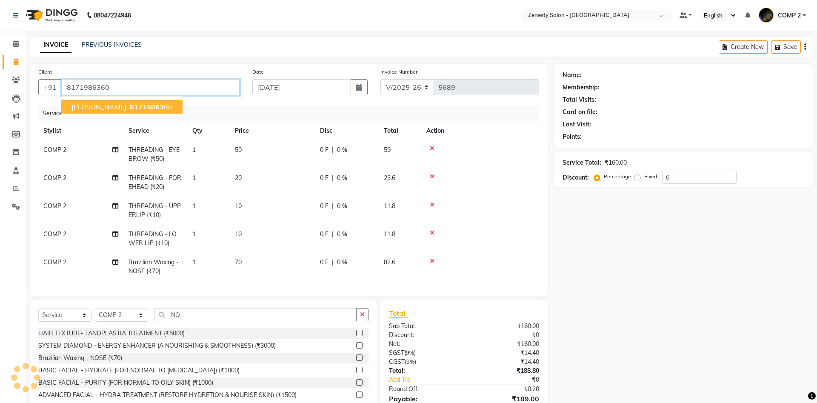
type input "8171986360"
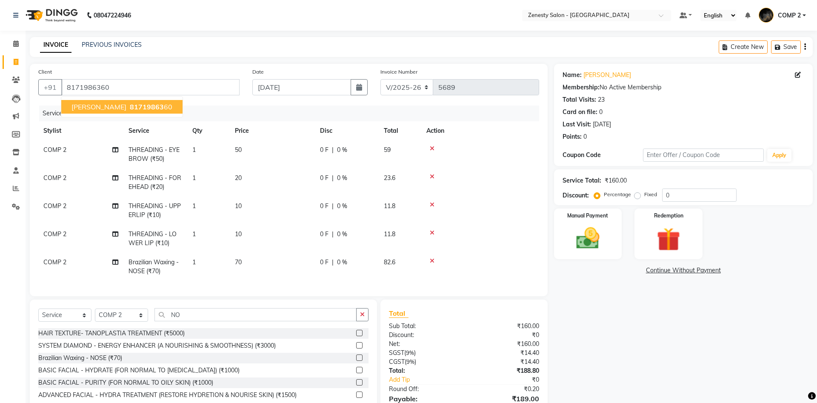
click at [130, 107] on span "81719863" at bounding box center [147, 107] width 34 height 9
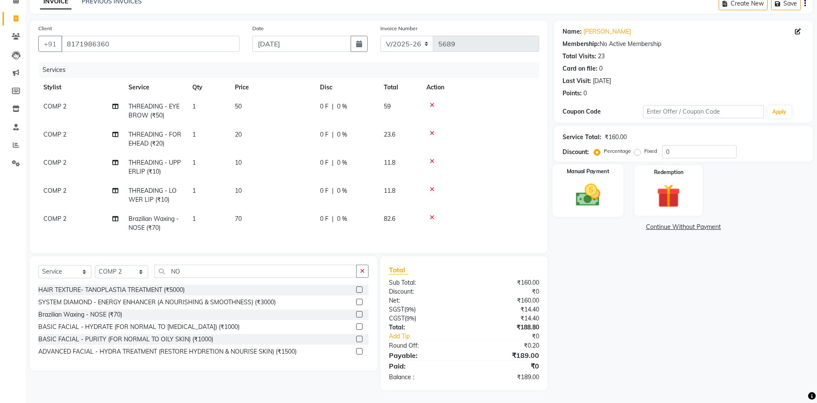
click at [607, 187] on img at bounding box center [588, 195] width 40 height 28
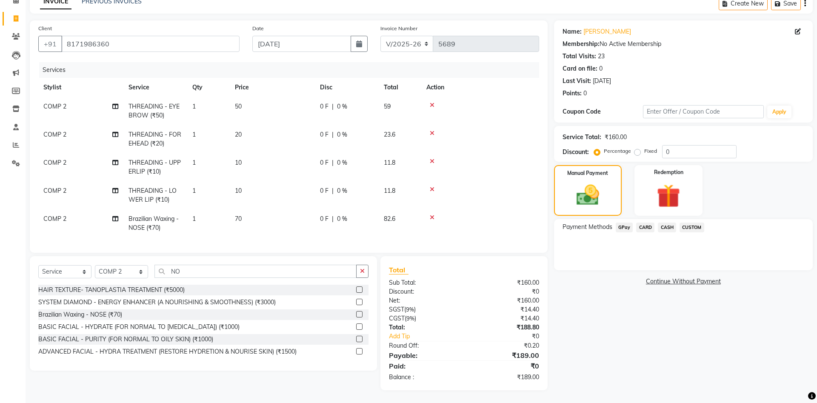
click at [625, 229] on span "GPay" at bounding box center [624, 228] width 17 height 10
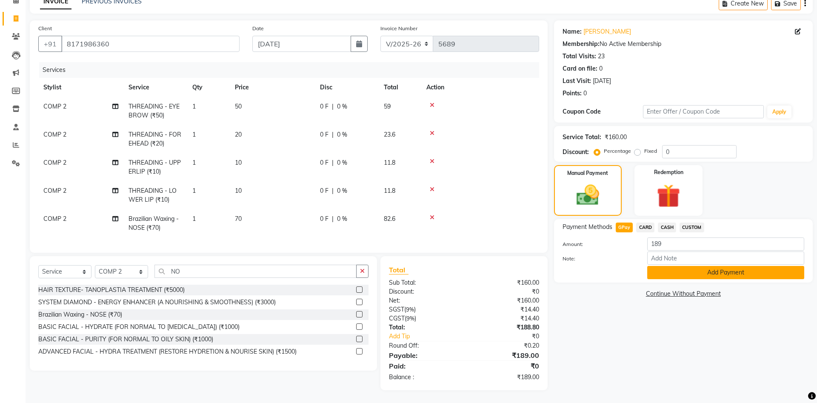
click at [656, 273] on button "Add Payment" at bounding box center [725, 272] width 157 height 13
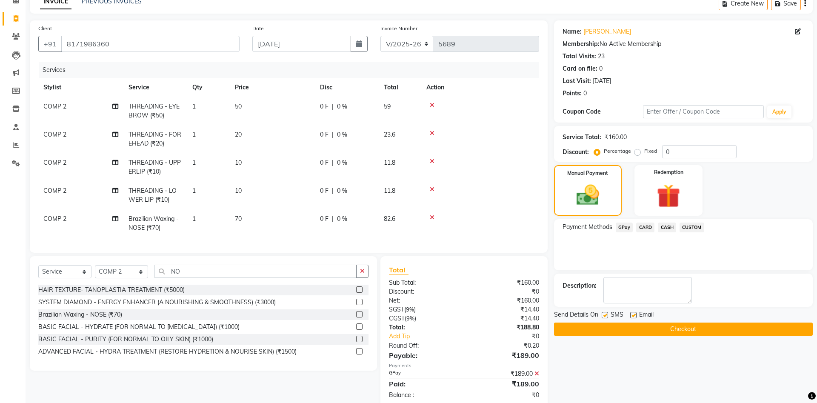
click at [668, 334] on button "Checkout" at bounding box center [683, 329] width 259 height 13
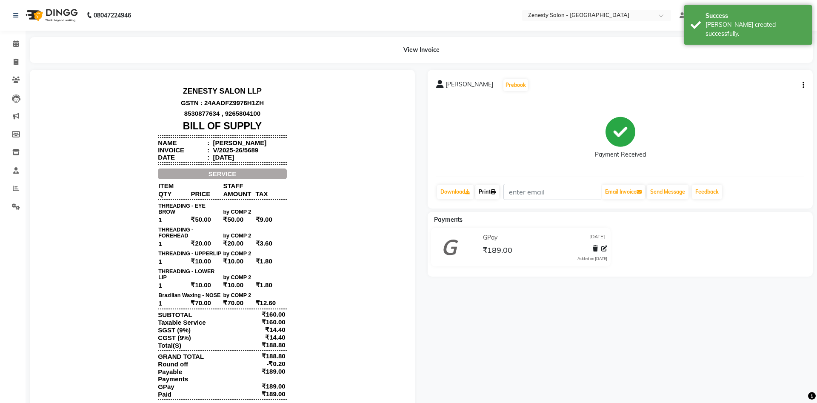
click at [499, 193] on link "Print" at bounding box center [487, 192] width 24 height 14
click at [13, 58] on span at bounding box center [16, 62] width 15 height 10
select select "5713"
select select "service"
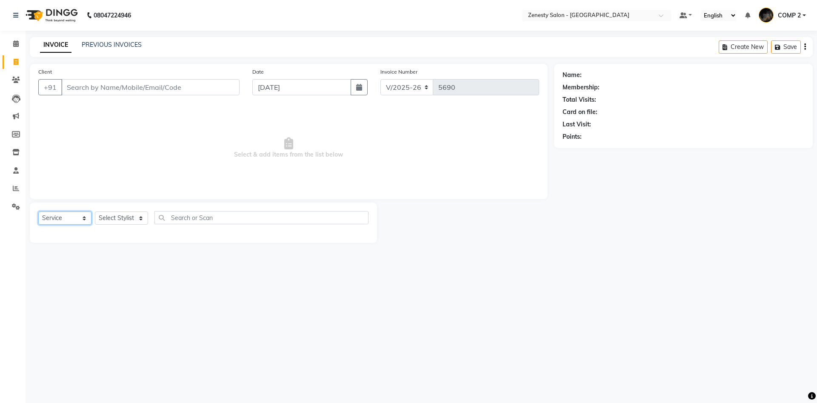
click at [38, 211] on select "Select Service Product Membership Package Voucher Prepaid Gift Card" at bounding box center [64, 217] width 53 height 13
click option "Service" at bounding box center [0, 0] width 0 height 0
click at [95, 211] on select "Select Stylist Aanand Aarti Aashik Aesha Arsh Khalifa Ayan COMP 1 COMP 2 Darsha…" at bounding box center [121, 217] width 53 height 13
click at [76, 90] on input "Client" at bounding box center [150, 87] width 178 height 16
click at [79, 89] on input "Client" at bounding box center [150, 87] width 178 height 16
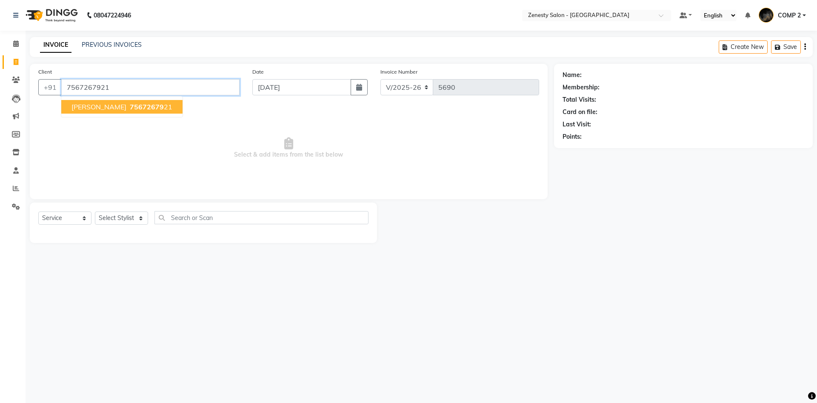
type input "7567267921"
click at [130, 106] on span "75672679" at bounding box center [147, 107] width 34 height 9
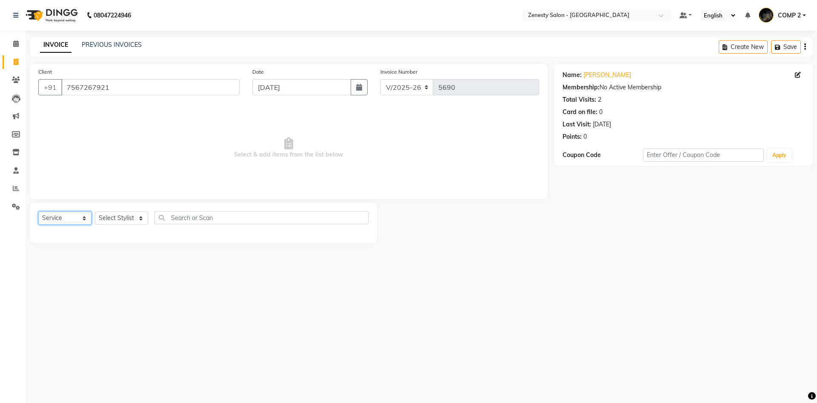
click at [38, 211] on select "Select Service Product Membership Package Voucher Prepaid Gift Card" at bounding box center [64, 217] width 53 height 13
click option "Service" at bounding box center [0, 0] width 0 height 0
click at [95, 211] on select "Select Stylist Aanand Aarti Aashik Aesha Arsh Khalifa Ayan COMP 1 COMP 2 Darsha…" at bounding box center [121, 217] width 53 height 13
select select "40087"
click option "COMP 2" at bounding box center [0, 0] width 0 height 0
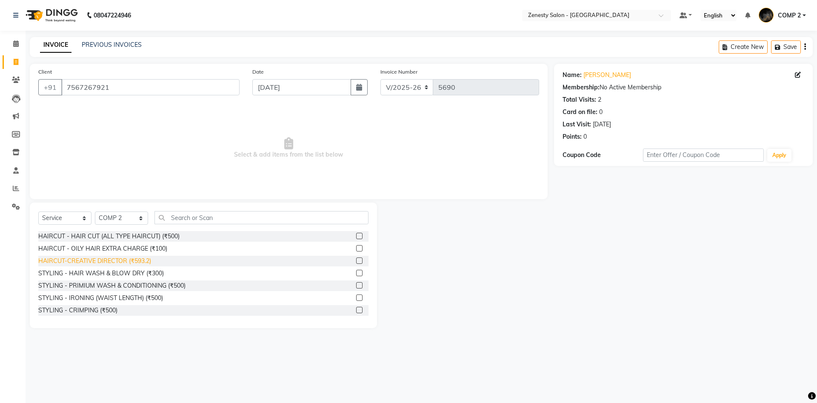
click at [141, 259] on div "HAIRCUT-CREATIVE DIRECTOR (₹593.2)" at bounding box center [94, 261] width 113 height 9
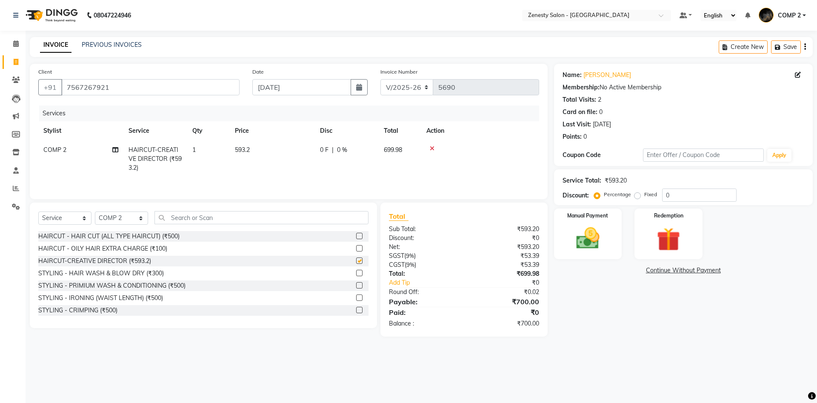
checkbox input "false"
click at [432, 146] on icon at bounding box center [432, 149] width 5 height 6
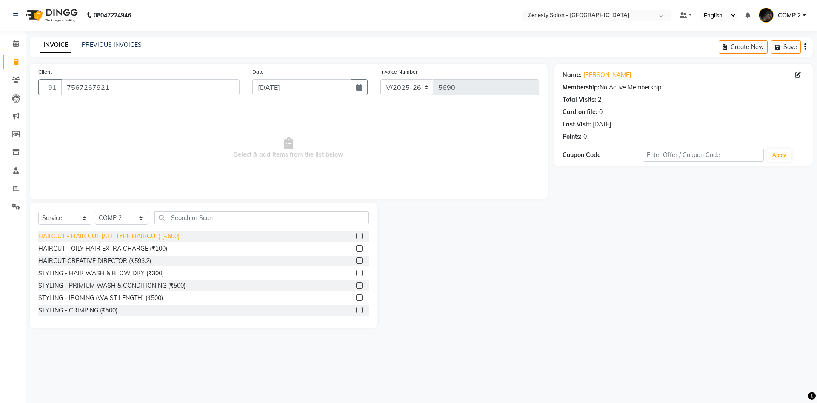
click at [160, 233] on div "HAIRCUT - HAIR CUT (ALL TYPE HAIRCUT) (₹500)" at bounding box center [108, 236] width 141 height 9
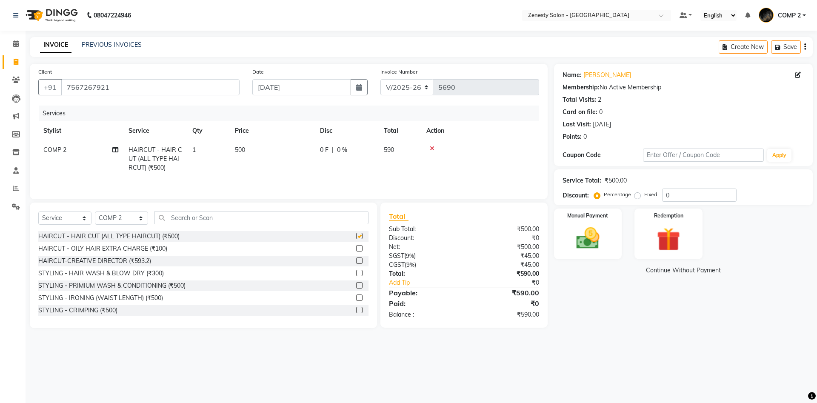
checkbox input "false"
click at [588, 246] on img at bounding box center [588, 238] width 40 height 28
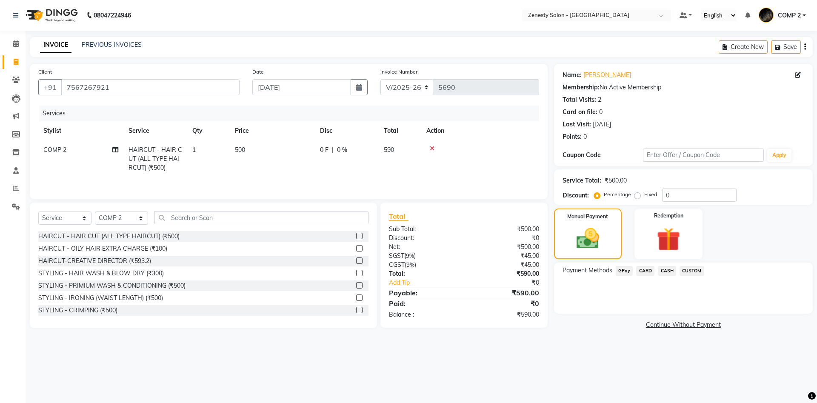
click at [672, 269] on span "CASH" at bounding box center [667, 271] width 18 height 10
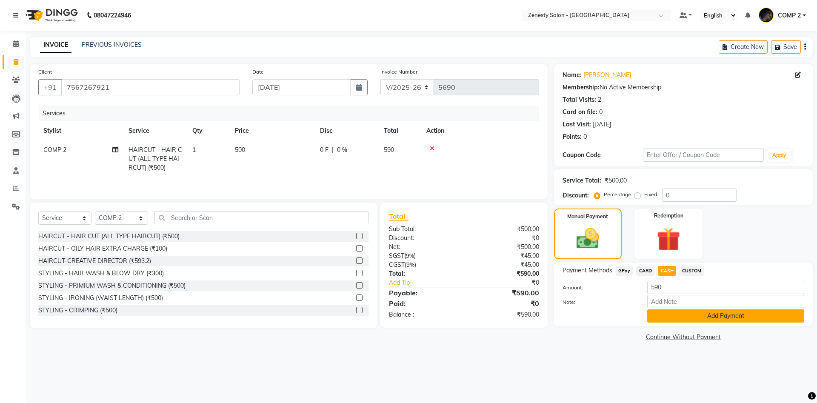
click at [677, 318] on button "Add Payment" at bounding box center [725, 315] width 157 height 13
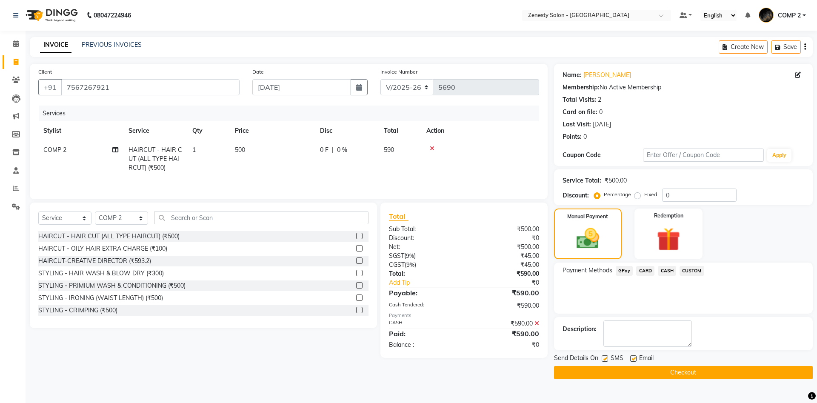
click at [687, 366] on button "Checkout" at bounding box center [683, 372] width 259 height 13
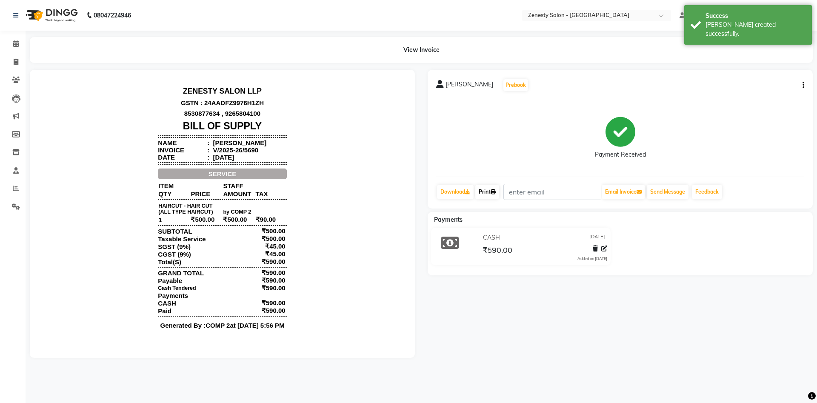
click at [497, 196] on link "Print" at bounding box center [487, 192] width 24 height 14
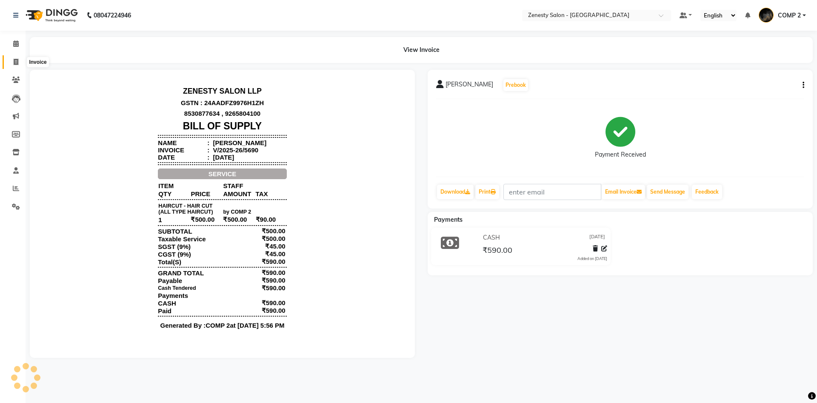
click at [9, 62] on span at bounding box center [16, 62] width 15 height 10
select select "5713"
select select "service"
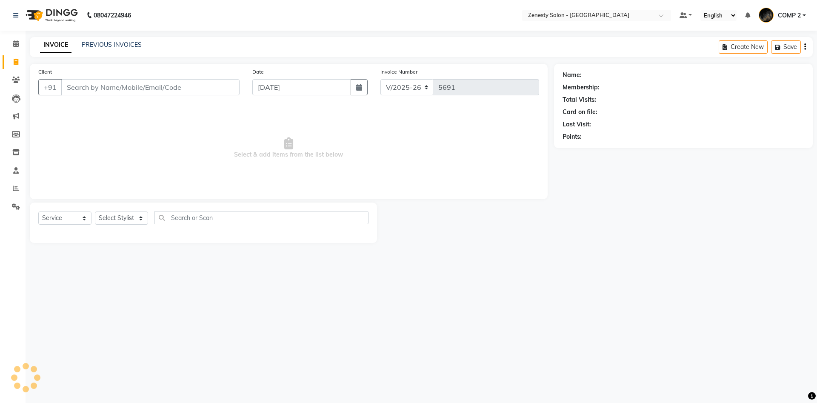
click at [109, 49] on div "PREVIOUS INVOICES" at bounding box center [112, 44] width 60 height 9
click at [118, 42] on link "PREVIOUS INVOICES" at bounding box center [112, 45] width 60 height 8
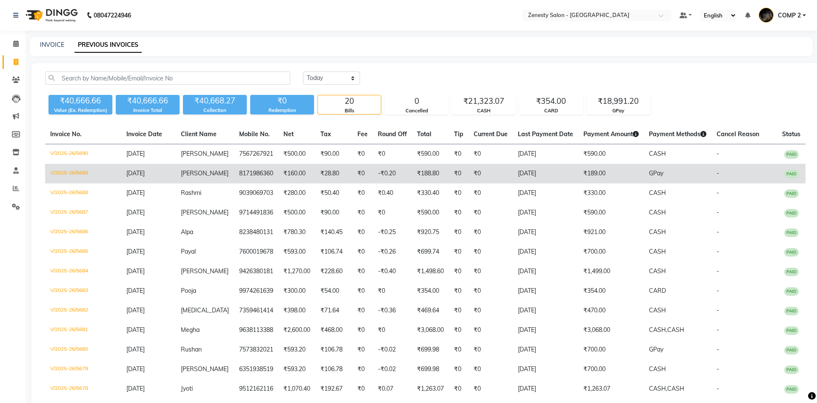
click at [280, 168] on td "₹160.00" at bounding box center [296, 174] width 37 height 20
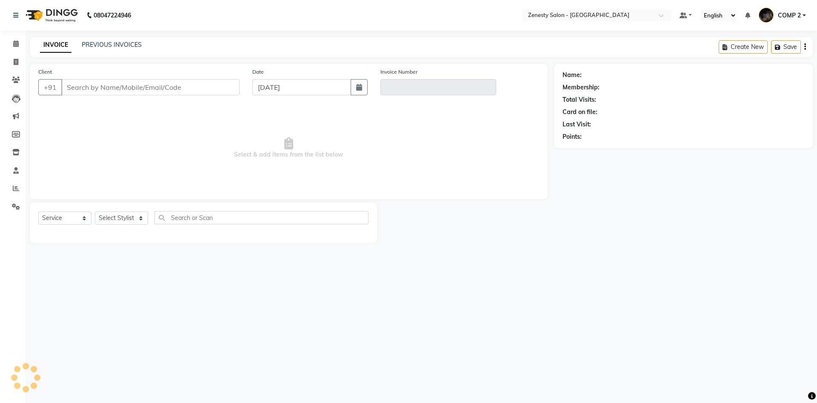
select select "service"
type input "8171986360"
type input "V/2025-26/5689"
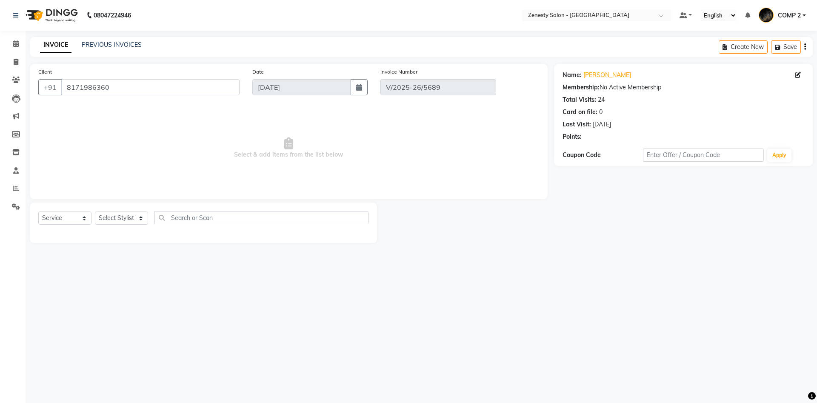
select select "select"
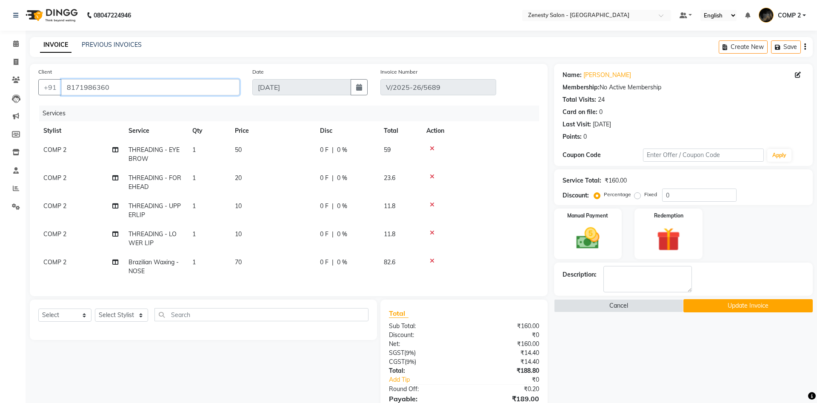
drag, startPoint x: 120, startPoint y: 87, endPoint x: 34, endPoint y: 88, distance: 86.8
click at [61, 87] on input "8171986360" at bounding box center [150, 87] width 178 height 16
click at [19, 63] on span at bounding box center [16, 62] width 15 height 10
select select "service"
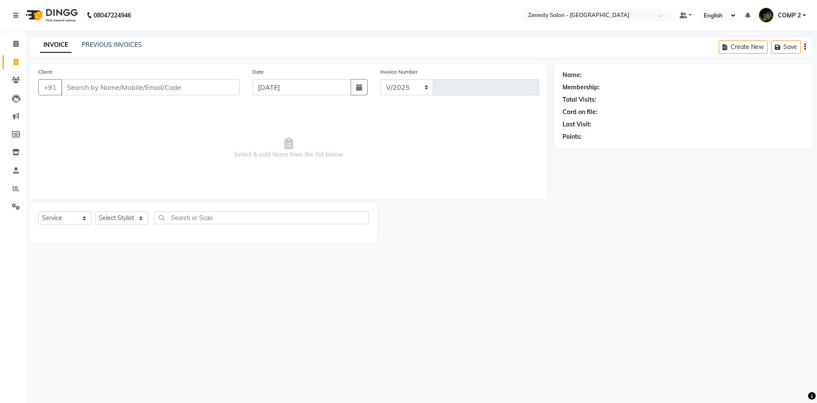
select select "5713"
type input "5692"
click at [95, 211] on select "Select Stylist Aanand Aarti Aashik Aesha Arsh Khalifa Ayan COMP 1 COMP 2 Darsha…" at bounding box center [121, 217] width 53 height 13
select select "40087"
click option "COMP 2" at bounding box center [0, 0] width 0 height 0
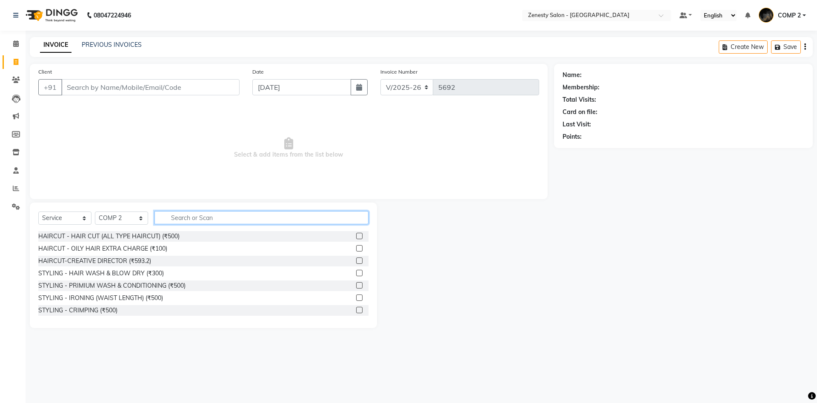
click at [194, 220] on input "text" at bounding box center [261, 217] width 214 height 13
click at [191, 219] on input "text" at bounding box center [261, 217] width 214 height 13
click at [575, 307] on div "Name: Membership: Total Visits: Card on file: Last Visit: Points:" at bounding box center [686, 196] width 265 height 264
click at [200, 218] on input "text" at bounding box center [261, 217] width 214 height 13
click at [197, 216] on input "text" at bounding box center [261, 217] width 214 height 13
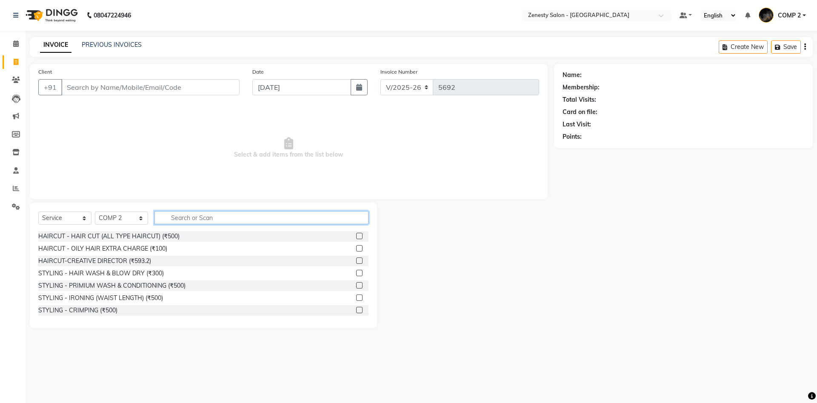
click at [192, 214] on input "text" at bounding box center [261, 217] width 214 height 13
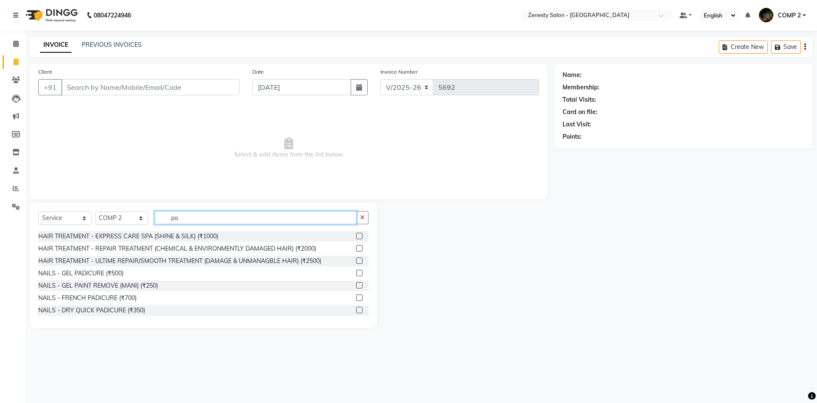
type input "p"
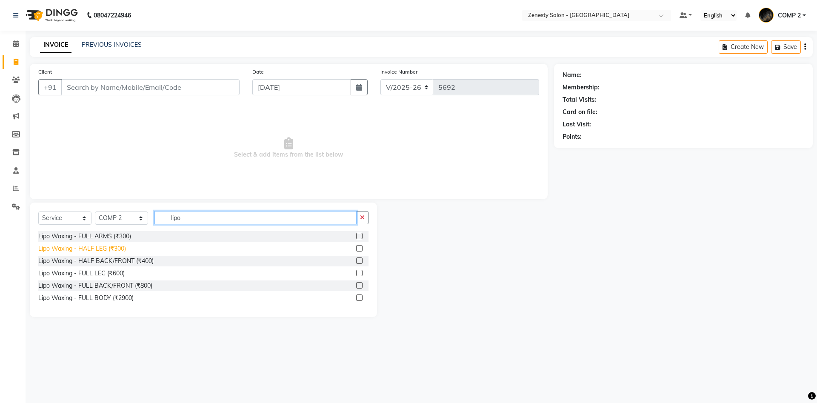
type input "lipo"
click at [94, 250] on div "Lipo Waxing - HALF LEG (₹300)" at bounding box center [82, 248] width 88 height 9
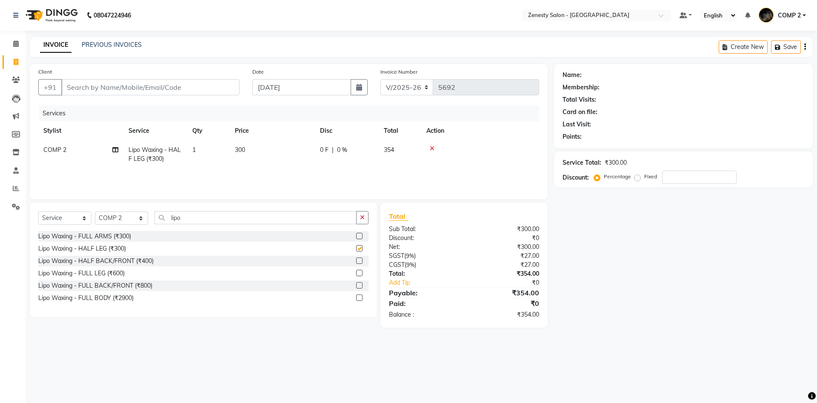
checkbox input "false"
drag, startPoint x: 182, startPoint y: 217, endPoint x: 45, endPoint y: 214, distance: 137.5
click at [154, 214] on input "lipo" at bounding box center [255, 217] width 202 height 13
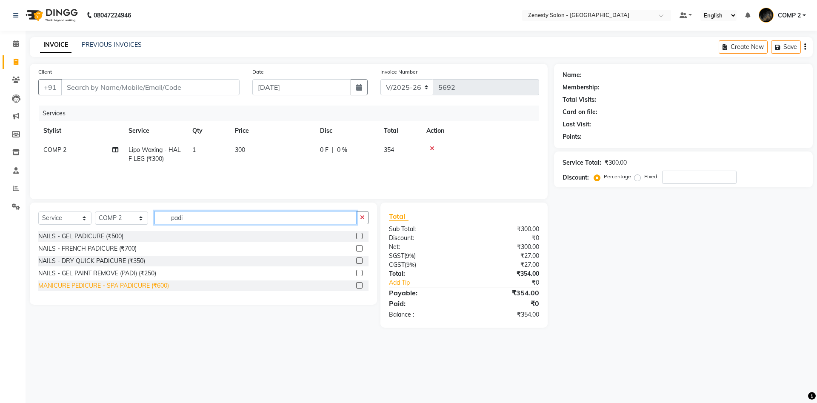
type input "padi"
click at [90, 286] on div "MANICURE PEDICURE - SPA PADICURE (₹600)" at bounding box center [103, 285] width 131 height 9
checkbox input "false"
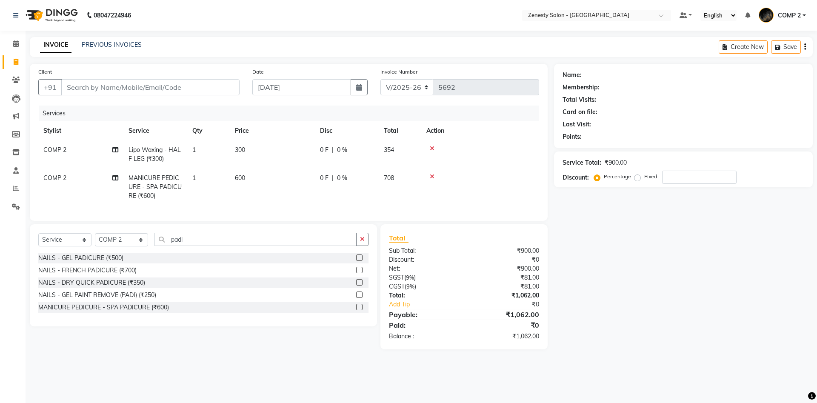
click at [433, 149] on icon at bounding box center [432, 149] width 5 height 6
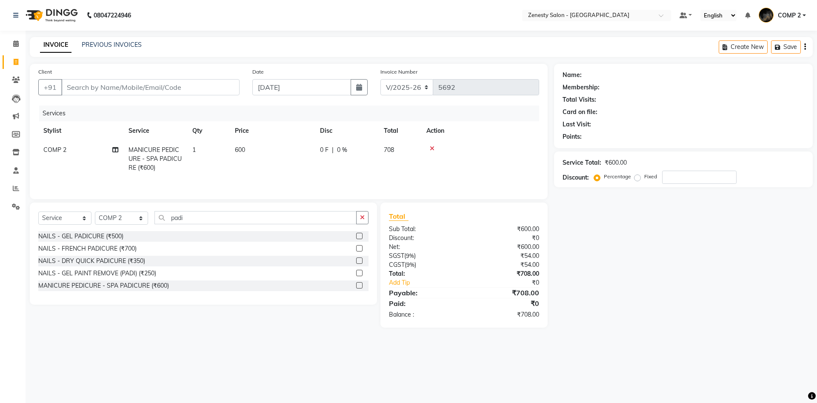
click at [433, 149] on icon at bounding box center [432, 149] width 5 height 6
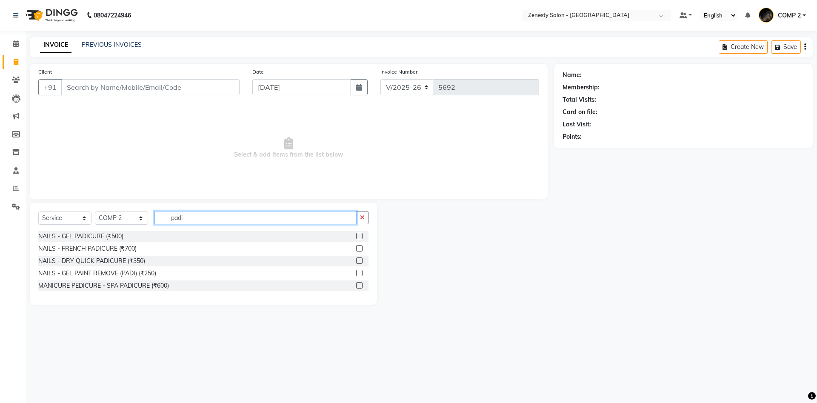
drag, startPoint x: 195, startPoint y: 219, endPoint x: 0, endPoint y: 203, distance: 195.5
click at [154, 211] on input "padi" at bounding box center [255, 217] width 202 height 13
type input "lipo"
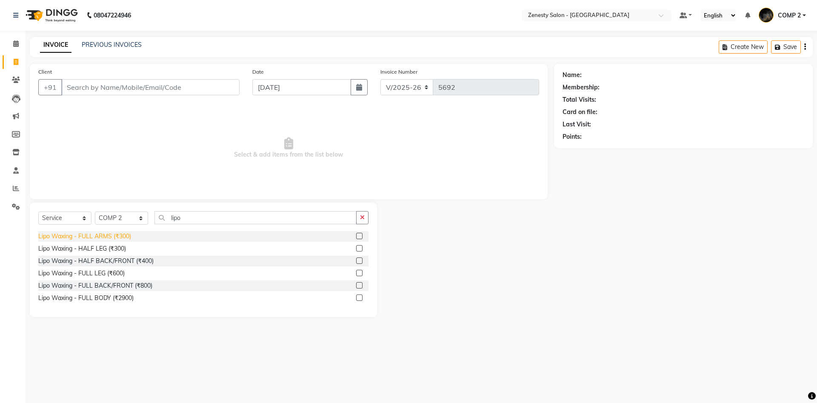
click at [110, 236] on div "Lipo Waxing - FULL ARMS (₹300)" at bounding box center [84, 236] width 93 height 9
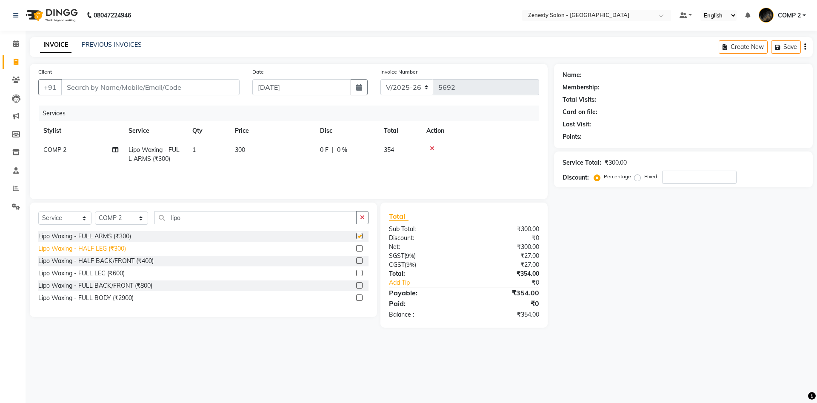
checkbox input "false"
click at [98, 273] on div "Lipo Waxing - FULL LEG (₹600)" at bounding box center [81, 273] width 86 height 9
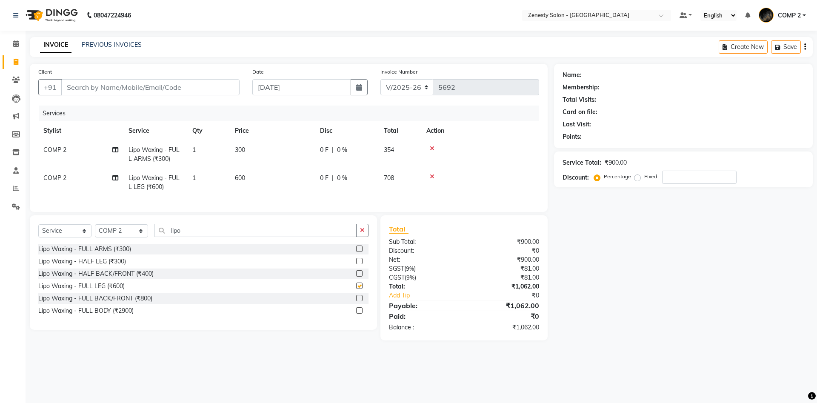
checkbox input "false"
drag, startPoint x: 191, startPoint y: 231, endPoint x: 9, endPoint y: 226, distance: 182.2
click at [154, 229] on input "lipo" at bounding box center [255, 230] width 202 height 13
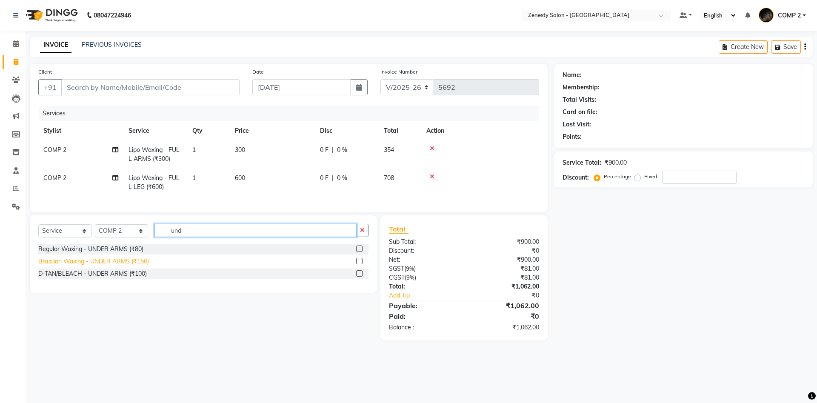
type input "und"
click at [98, 262] on div "Brazilian Waxing - UNDER ARMS (₹150)" at bounding box center [93, 261] width 111 height 9
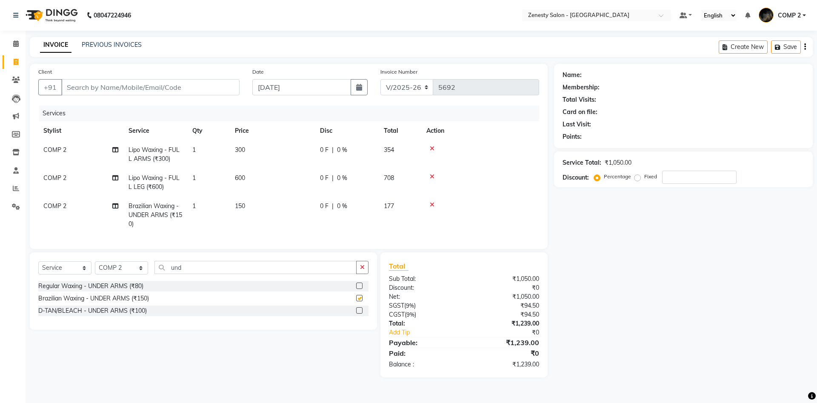
checkbox input "false"
drag, startPoint x: 195, startPoint y: 268, endPoint x: 0, endPoint y: 225, distance: 200.0
click at [154, 261] on input "und" at bounding box center [255, 267] width 202 height 13
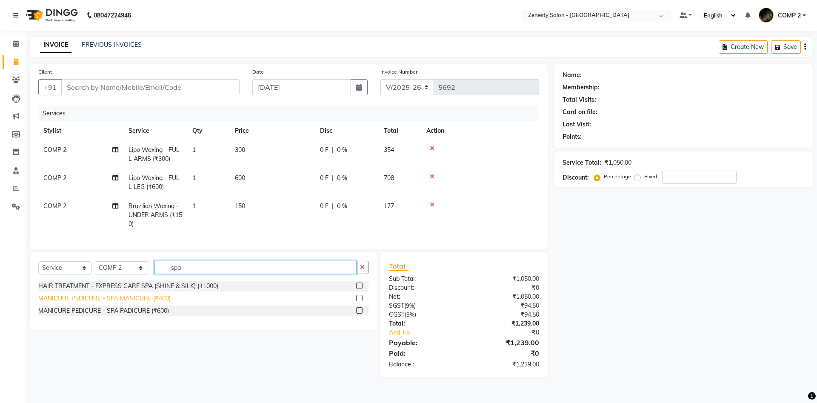
type input "spa"
click at [105, 300] on div "MANICURE PEDICURE - SPA MANICURE (₹400)" at bounding box center [104, 298] width 132 height 9
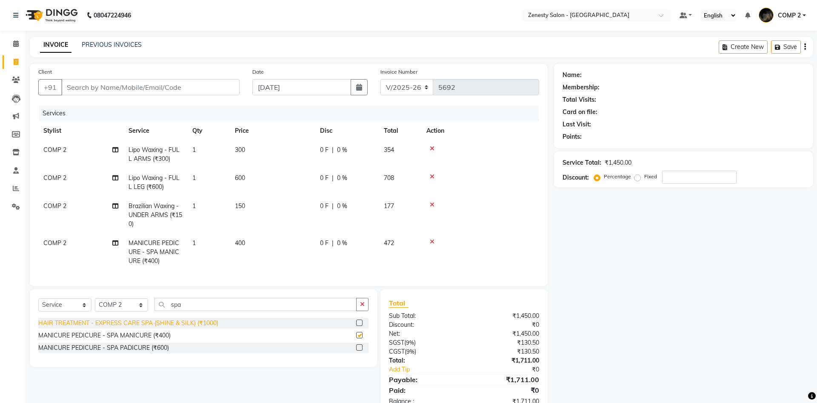
checkbox input "false"
click at [108, 350] on div "MANICURE PEDICURE - SPA PADICURE (₹600)" at bounding box center [103, 347] width 131 height 9
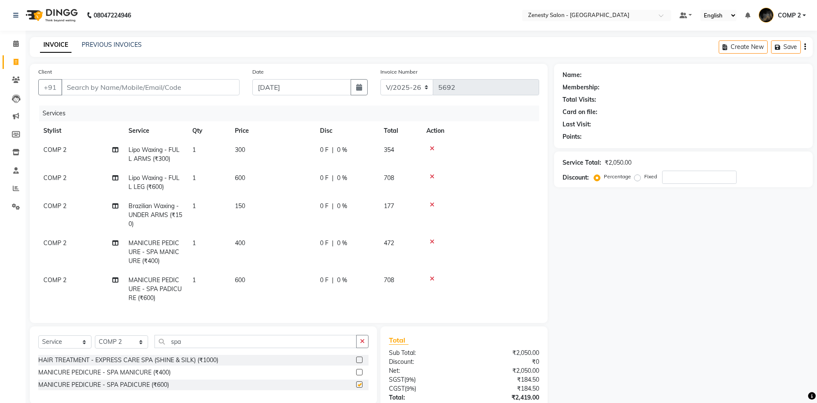
checkbox input "false"
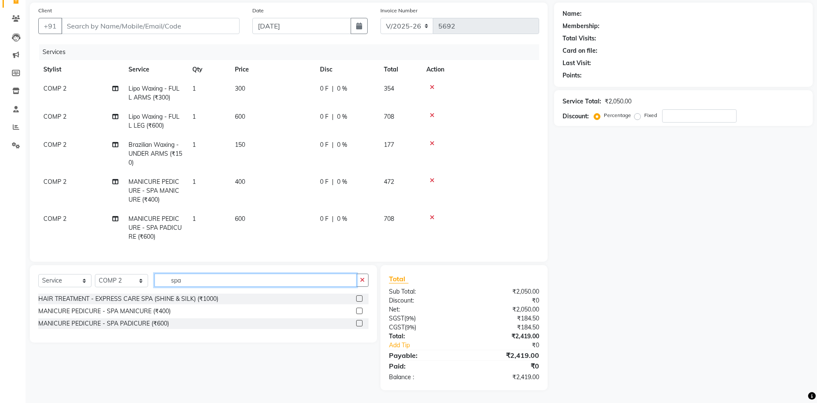
drag, startPoint x: 117, startPoint y: 281, endPoint x: 0, endPoint y: 272, distance: 117.4
click at [154, 274] on input "spa" at bounding box center [255, 280] width 202 height 13
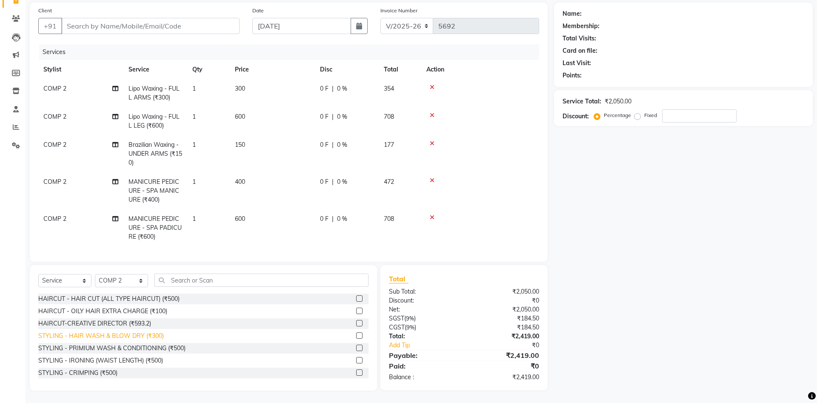
click at [94, 335] on div "STYLING - HAIR WASH & BLOW DRY (₹300)" at bounding box center [101, 335] width 126 height 9
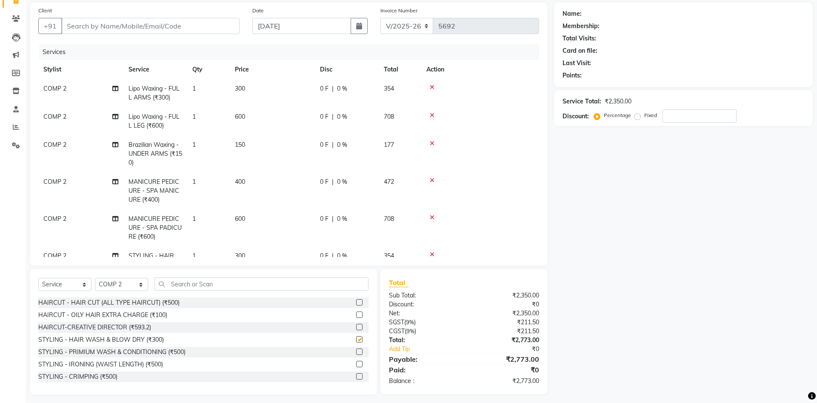
checkbox input "false"
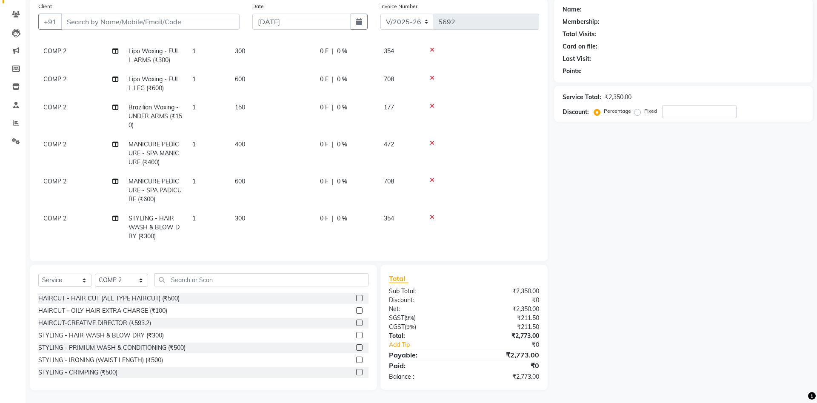
scroll to position [0, 0]
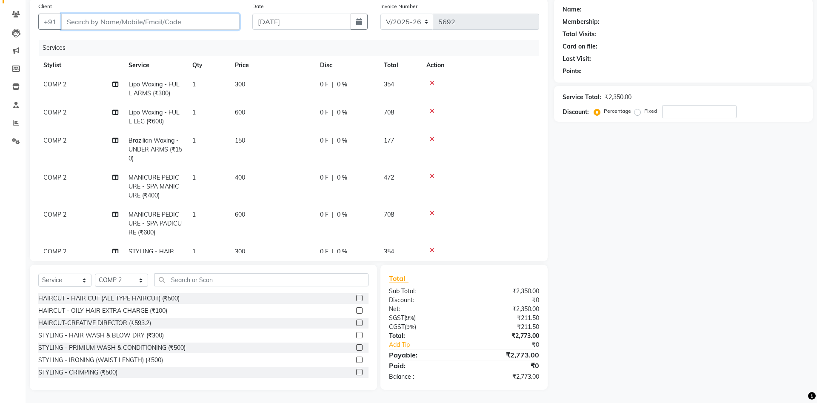
click at [152, 19] on input "Client" at bounding box center [150, 22] width 178 height 16
type input "7"
type input "0"
type input "7"
click at [146, 25] on input "Client" at bounding box center [150, 22] width 178 height 16
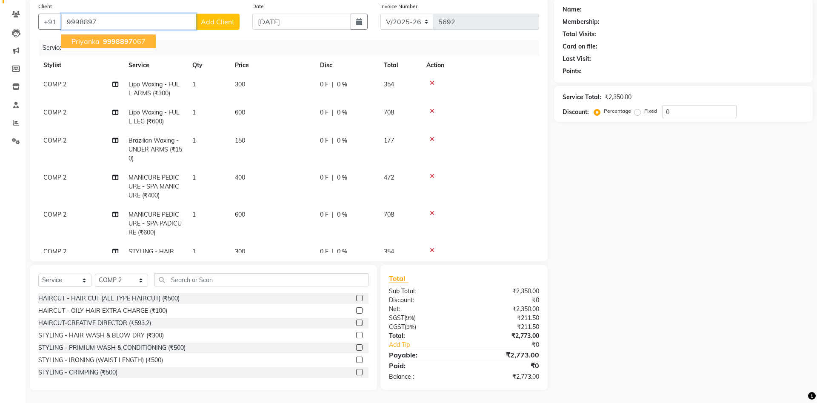
click at [115, 40] on span "9998897" at bounding box center [118, 41] width 30 height 9
type input "9998897067"
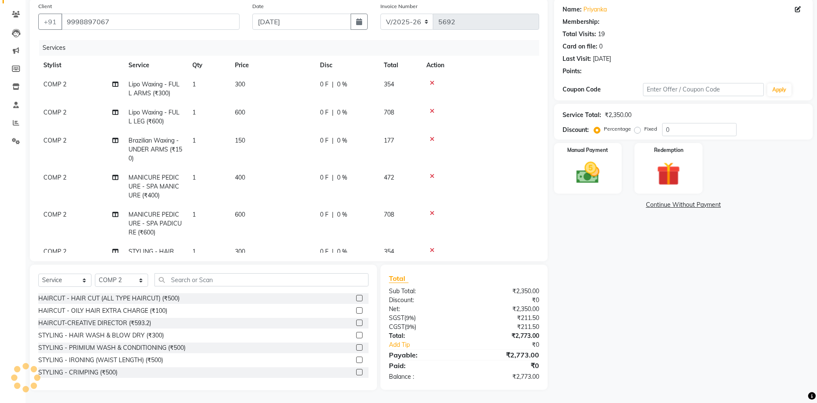
select select "1: Object"
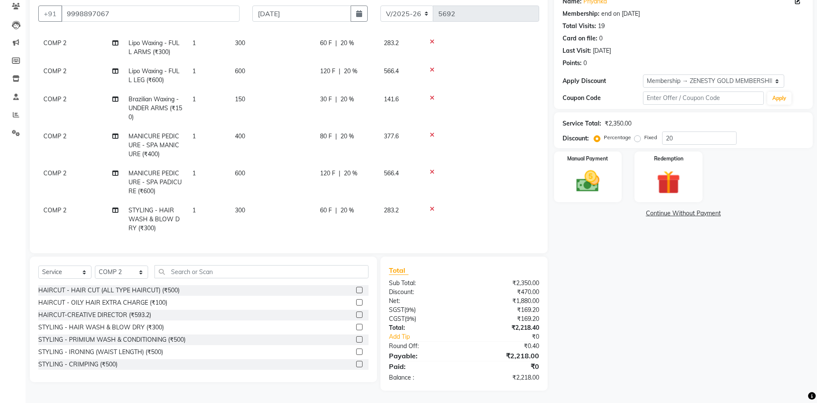
scroll to position [74, 0]
click at [683, 139] on input "20" at bounding box center [699, 137] width 74 height 13
drag, startPoint x: 682, startPoint y: 139, endPoint x: 469, endPoint y: 131, distance: 212.9
click at [662, 132] on input "20" at bounding box center [699, 137] width 74 height 13
type input "51.2"
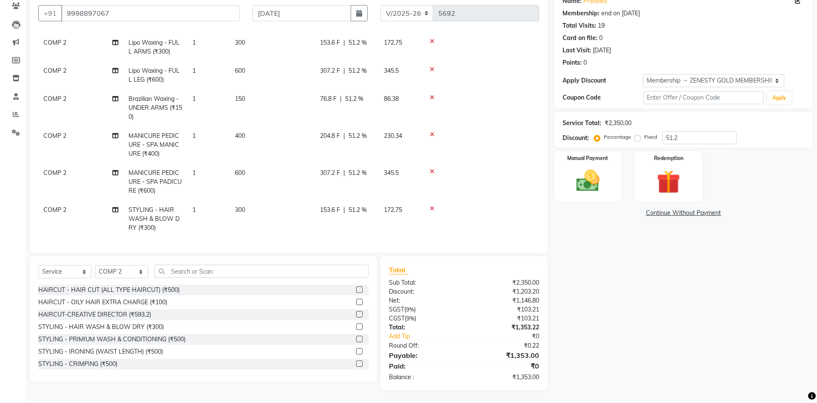
drag, startPoint x: 361, startPoint y: 212, endPoint x: 357, endPoint y: 211, distance: 4.6
click at [360, 211] on span "51.2 %" at bounding box center [358, 210] width 18 height 9
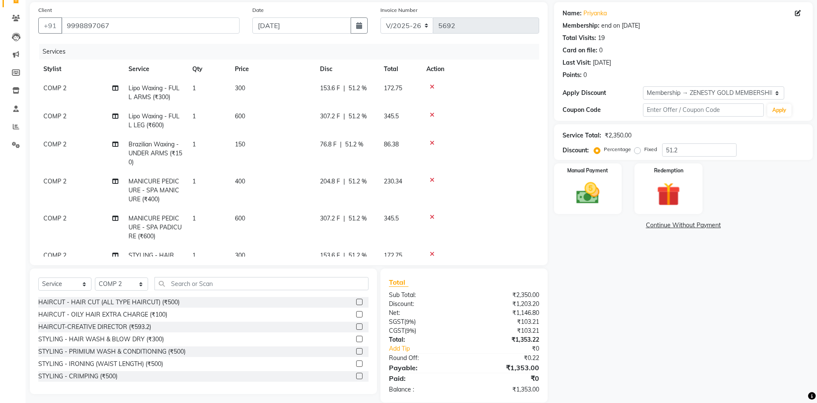
select select "40087"
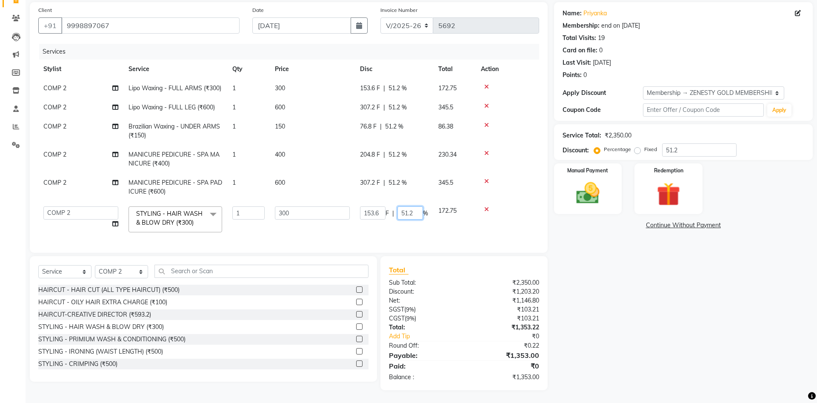
drag, startPoint x: 401, startPoint y: 212, endPoint x: 419, endPoint y: 213, distance: 17.9
click at [419, 213] on input "51.2" at bounding box center [410, 212] width 26 height 13
drag, startPoint x: 406, startPoint y: 212, endPoint x: 416, endPoint y: 212, distance: 10.6
click at [406, 212] on input "2" at bounding box center [410, 212] width 26 height 13
type input "20"
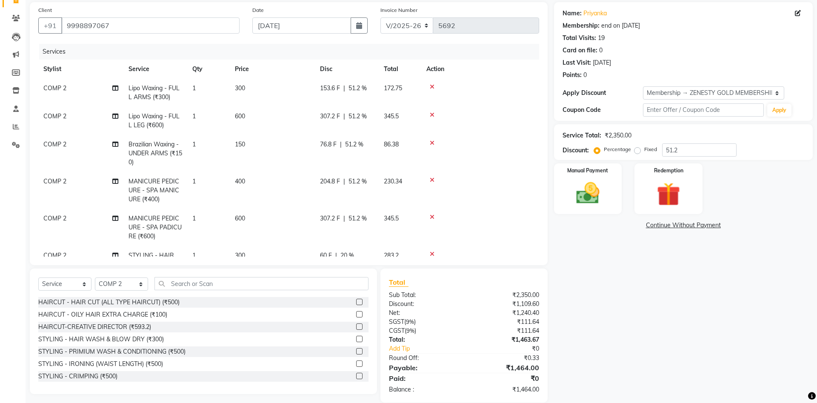
drag, startPoint x: 664, startPoint y: 287, endPoint x: 577, endPoint y: 262, distance: 90.7
click at [660, 286] on div "Name: Priyanka Membership: end on 07-01-2027 Total Visits: 19 Card on file: 0 L…" at bounding box center [686, 202] width 265 height 400
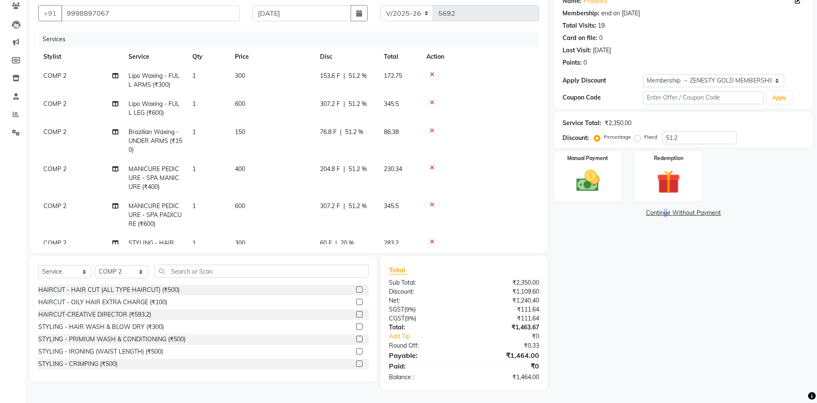
scroll to position [33, 0]
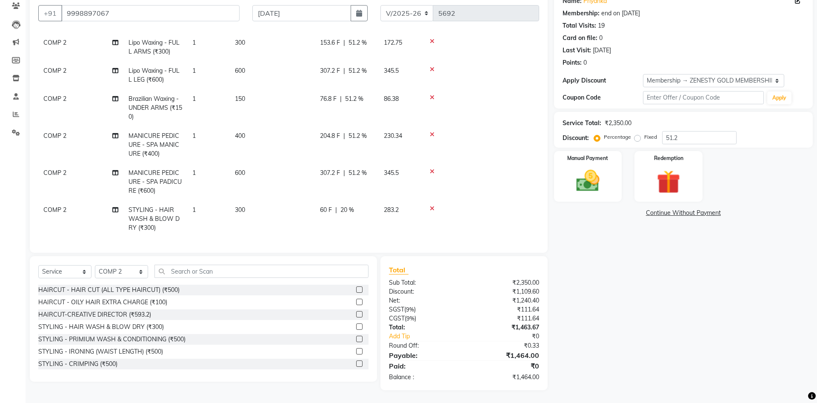
click at [649, 254] on div "Name: Priyanka Membership: end on 07-01-2027 Total Visits: 19 Card on file: 0 L…" at bounding box center [686, 190] width 265 height 400
click at [600, 179] on img at bounding box center [588, 181] width 40 height 28
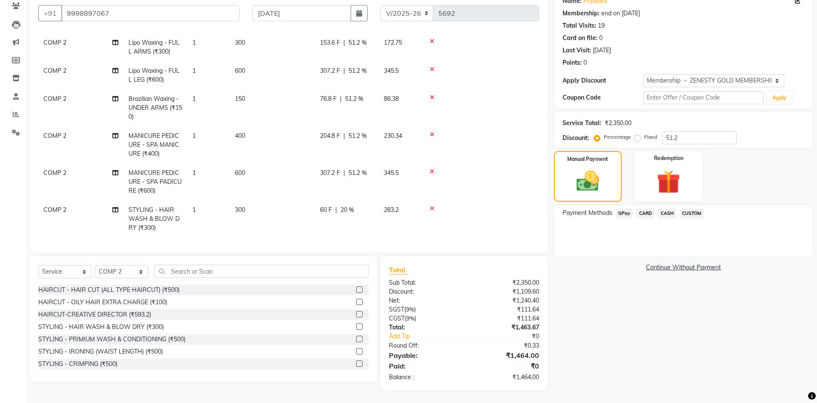
click at [645, 210] on span "CARD" at bounding box center [645, 214] width 18 height 10
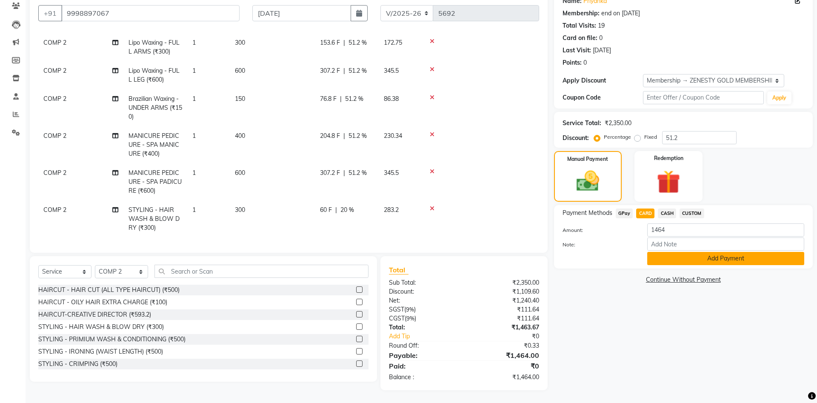
click at [692, 256] on button "Add Payment" at bounding box center [725, 258] width 157 height 13
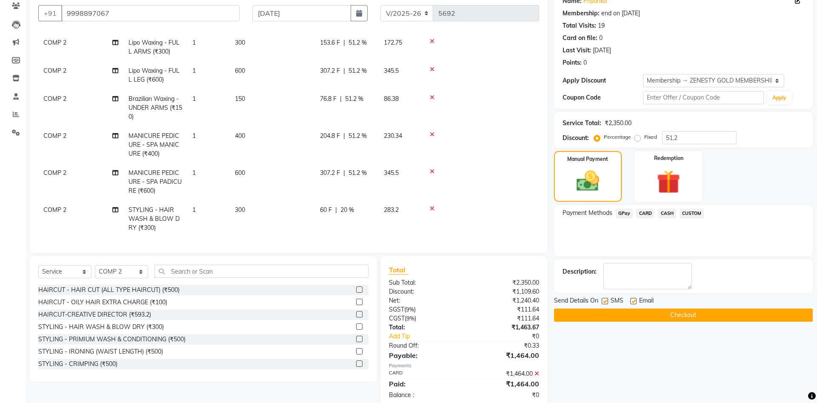
click at [712, 314] on button "Checkout" at bounding box center [683, 315] width 259 height 13
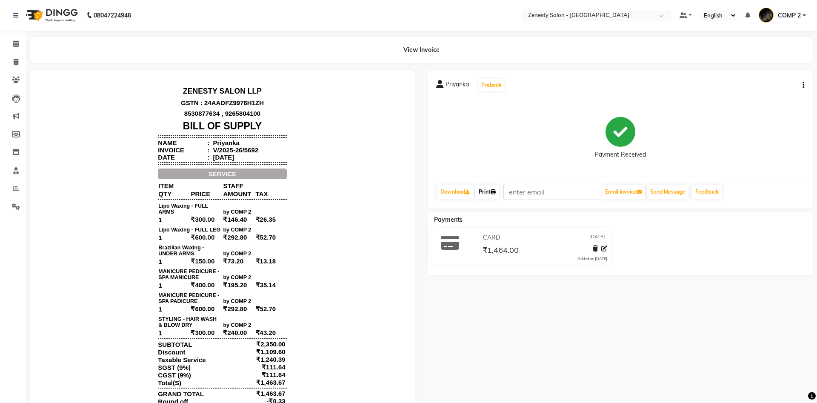
click at [487, 198] on link "Print" at bounding box center [487, 192] width 24 height 14
click at [19, 61] on span at bounding box center [16, 62] width 15 height 10
select select "5713"
select select "service"
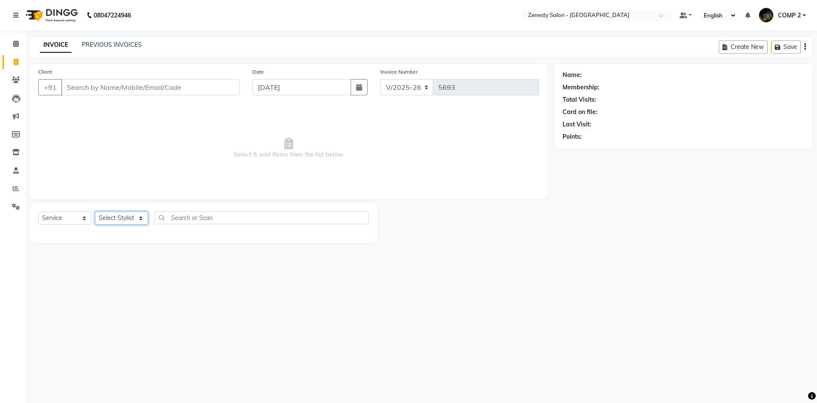
click at [95, 211] on select "Select Stylist Aanand Aarti Aashik Aesha Arsh Khalifa Ayan COMP 1 COMP 2 Darsha…" at bounding box center [121, 217] width 53 height 13
select select "40087"
click option "COMP 2" at bounding box center [0, 0] width 0 height 0
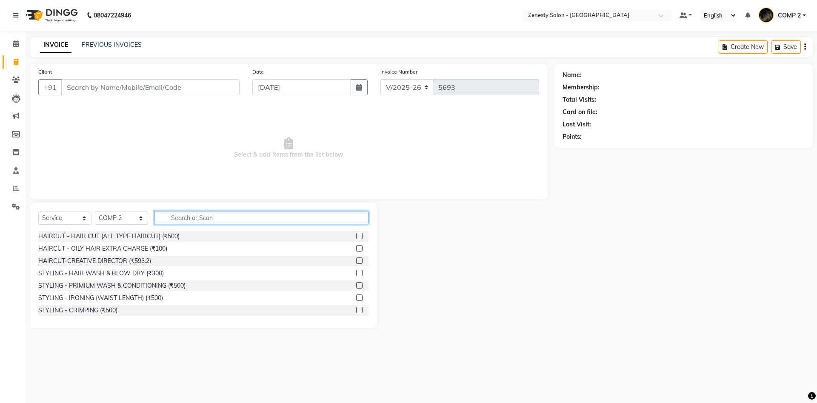
drag, startPoint x: 223, startPoint y: 216, endPoint x: 303, endPoint y: 259, distance: 90.8
click at [223, 217] on input "text" at bounding box center [261, 217] width 214 height 13
select select "5713"
select select "service"
select select "40087"
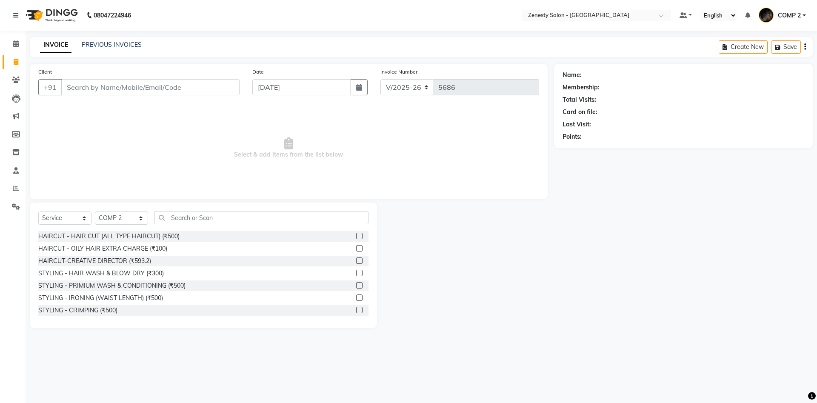
drag, startPoint x: 0, startPoint y: 0, endPoint x: 114, endPoint y: 49, distance: 123.5
click at [113, 49] on div "INVOICE PREVIOUS INVOICES" at bounding box center [91, 45] width 122 height 10
click at [118, 47] on link "PREVIOUS INVOICES" at bounding box center [112, 45] width 60 height 8
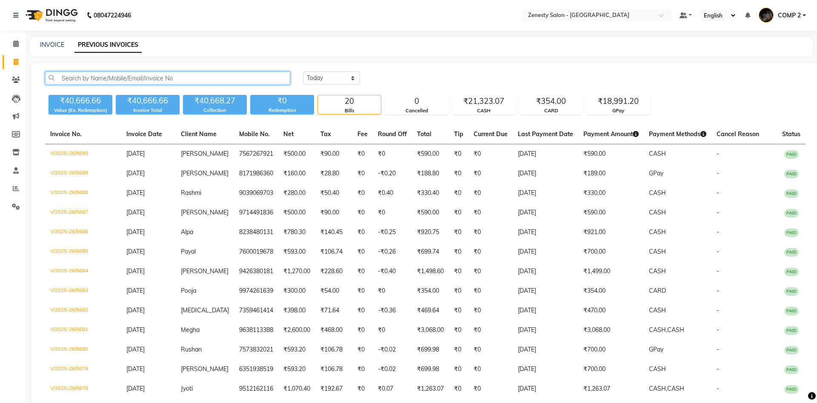
click at [162, 81] on input "text" at bounding box center [167, 77] width 245 height 13
paste input "8171986360"
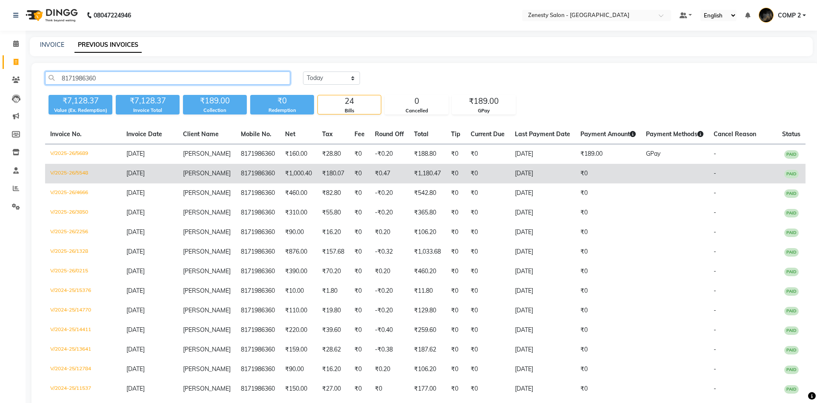
type input "8171986360"
click at [196, 174] on span "[PERSON_NAME]" at bounding box center [207, 173] width 48 height 8
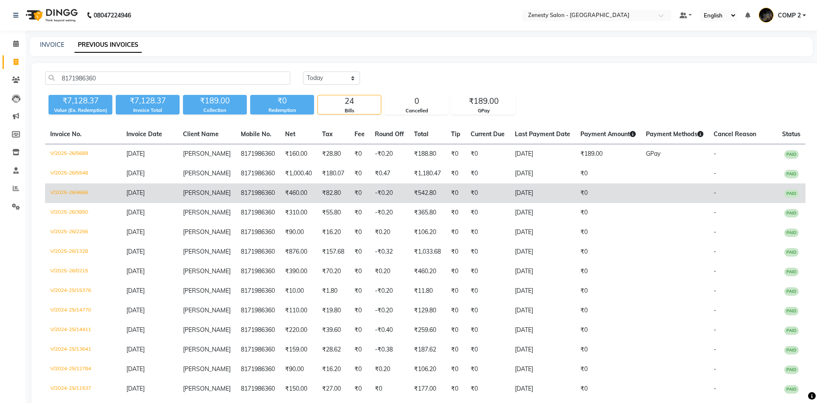
click at [255, 200] on td "8171986360" at bounding box center [258, 193] width 44 height 20
